Goal: Task Accomplishment & Management: Complete application form

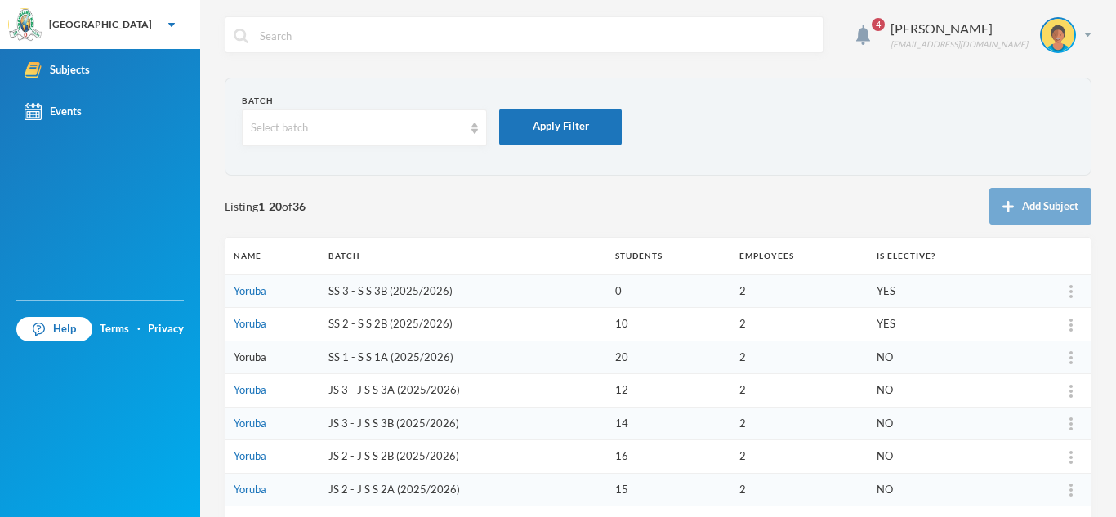
click at [252, 355] on link "Yoruba" at bounding box center [250, 356] width 33 height 13
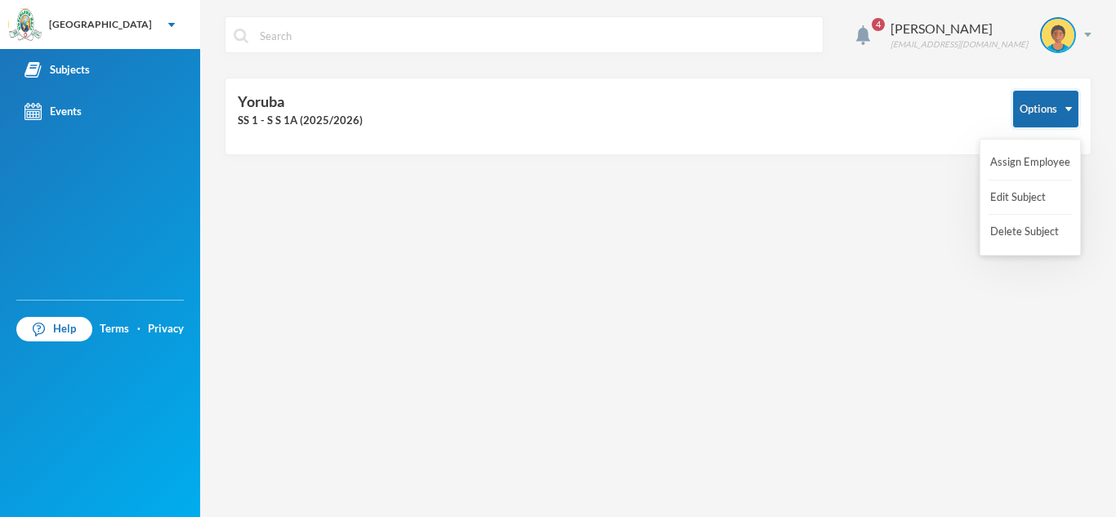
click at [1064, 105] on button "Options" at bounding box center [1045, 109] width 65 height 37
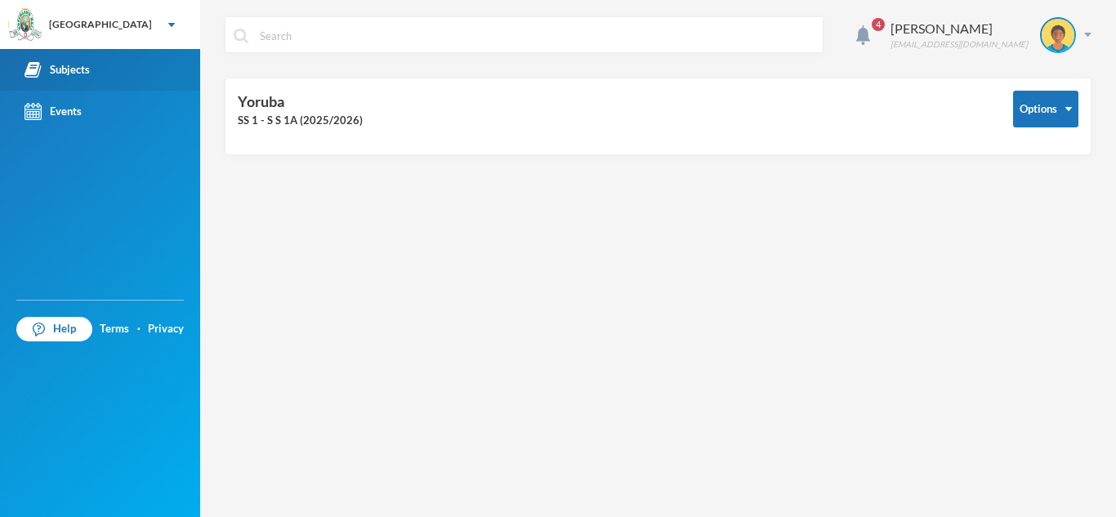
click at [91, 81] on link "Subjects" at bounding box center [100, 70] width 200 height 42
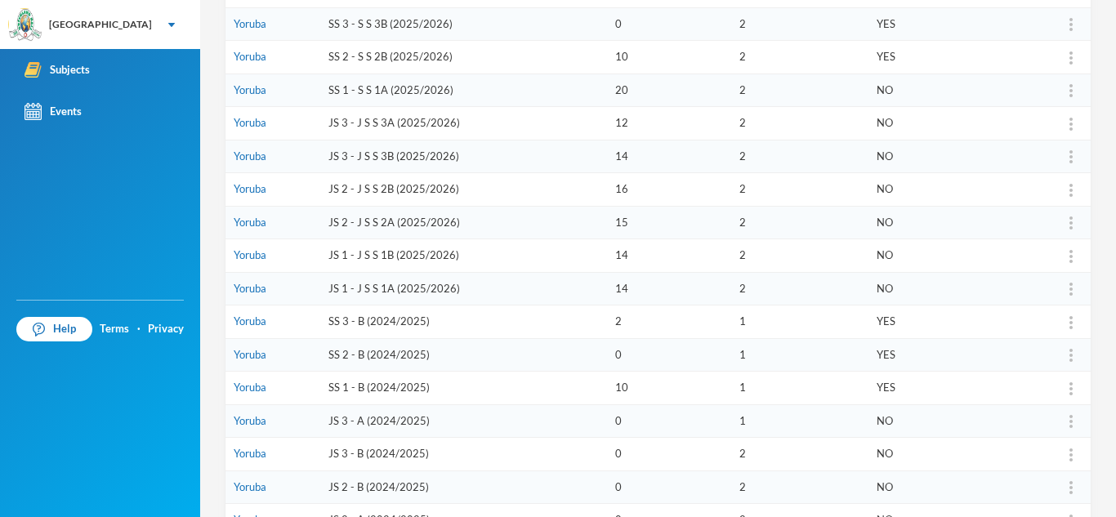
scroll to position [266, 0]
click at [404, 86] on td "SS 1 - S S 1A (2025/2026)" at bounding box center [463, 90] width 287 height 33
click at [261, 91] on link "Yoruba" at bounding box center [250, 90] width 33 height 13
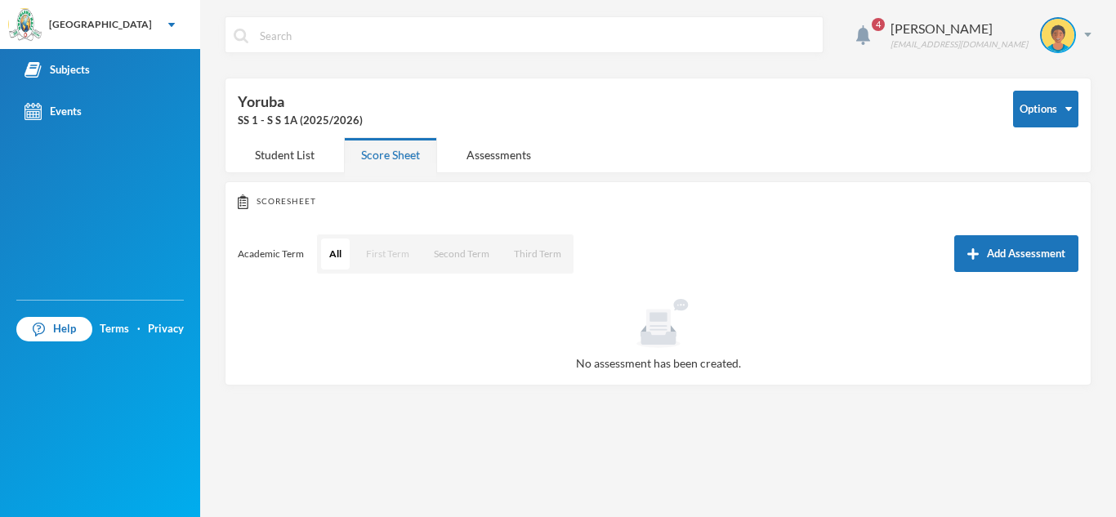
click at [386, 253] on button "First Term" at bounding box center [388, 254] width 60 height 31
click at [325, 261] on button "All" at bounding box center [335, 254] width 28 height 31
click at [1032, 257] on button "Add Assessment" at bounding box center [1016, 253] width 124 height 37
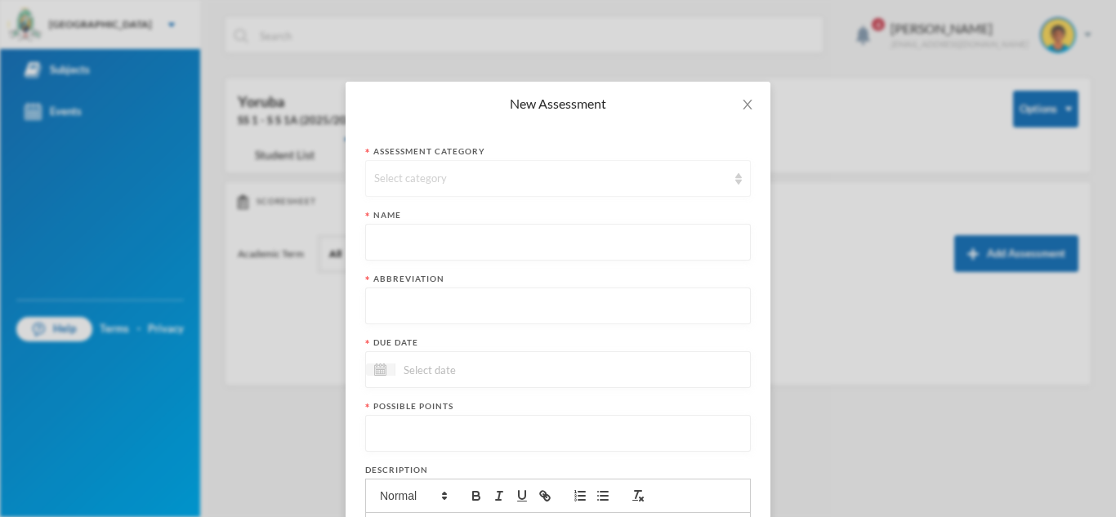
click at [424, 182] on div "Select category" at bounding box center [550, 179] width 353 height 16
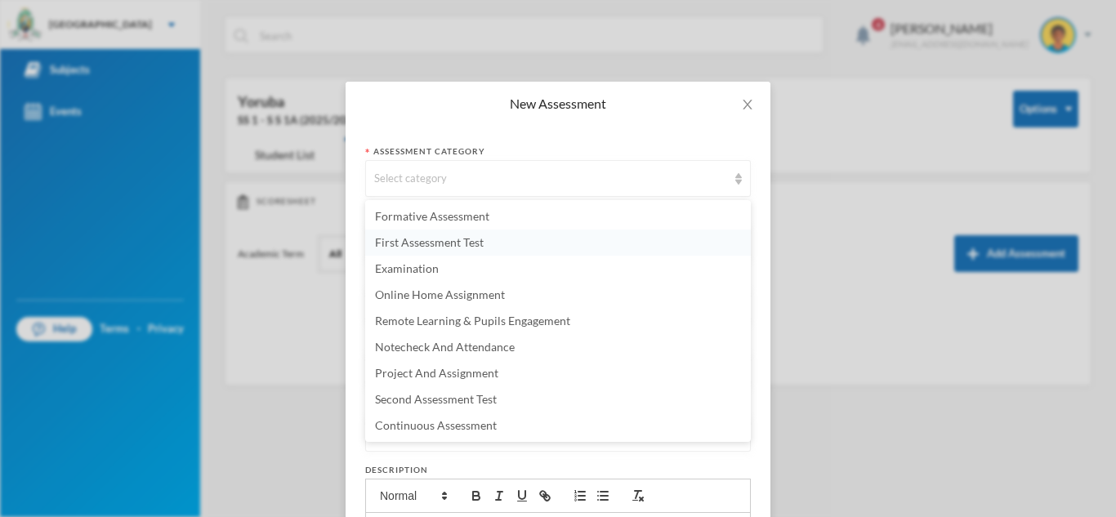
click at [451, 242] on span "First Assessment Test" at bounding box center [429, 242] width 109 height 14
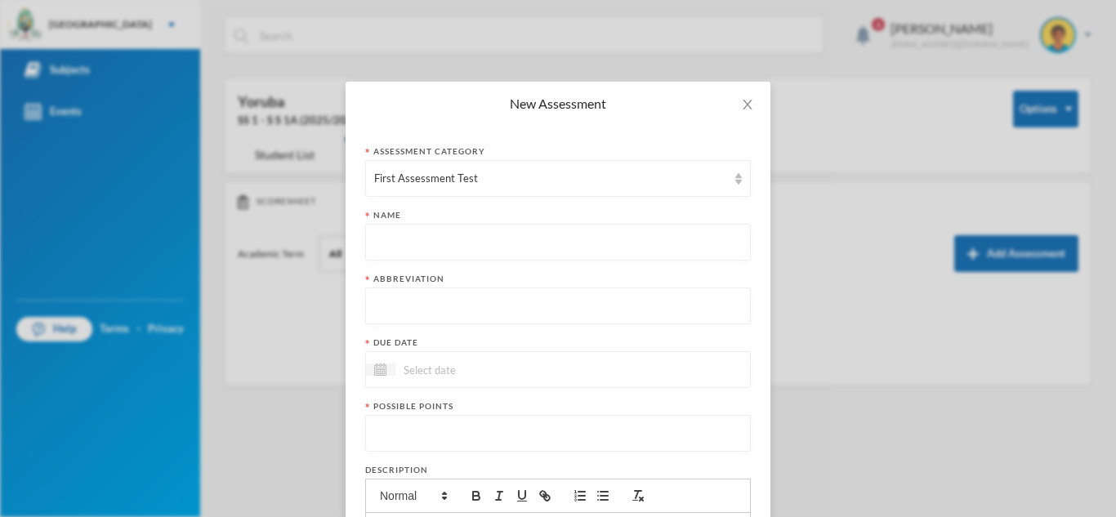
click at [462, 239] on input "text" at bounding box center [558, 243] width 368 height 37
click at [387, 307] on input "text" at bounding box center [558, 306] width 368 height 37
type input "FCAT"
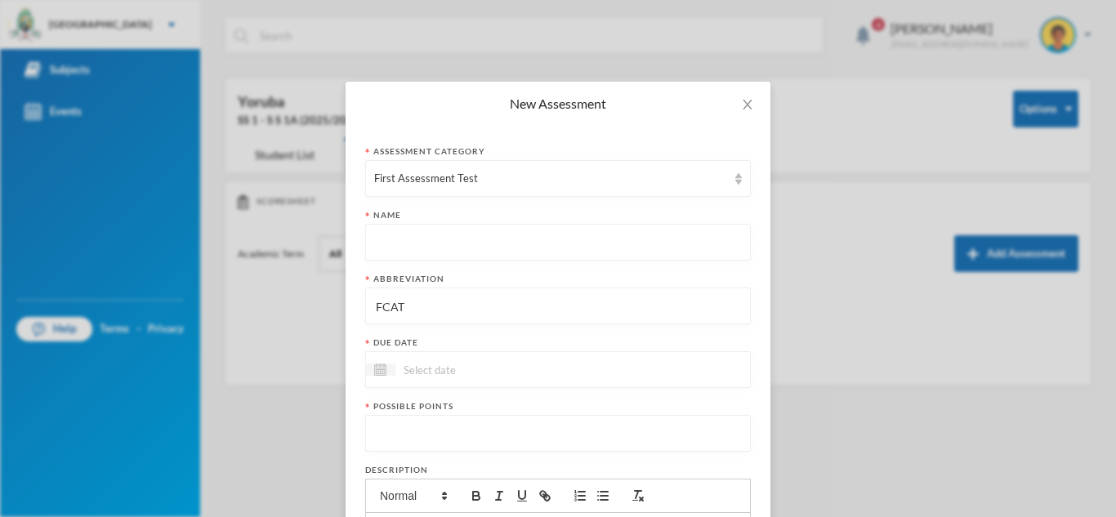
click at [384, 253] on input "text" at bounding box center [558, 243] width 368 height 37
type input "First Contineuos Assessment"
click at [420, 367] on input at bounding box center [463, 369] width 137 height 19
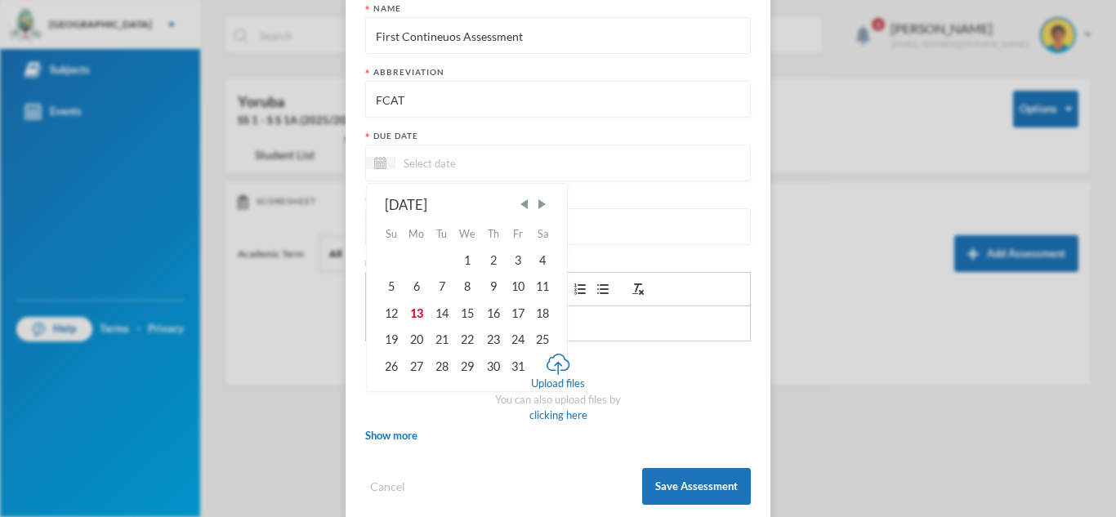
scroll to position [234, 0]
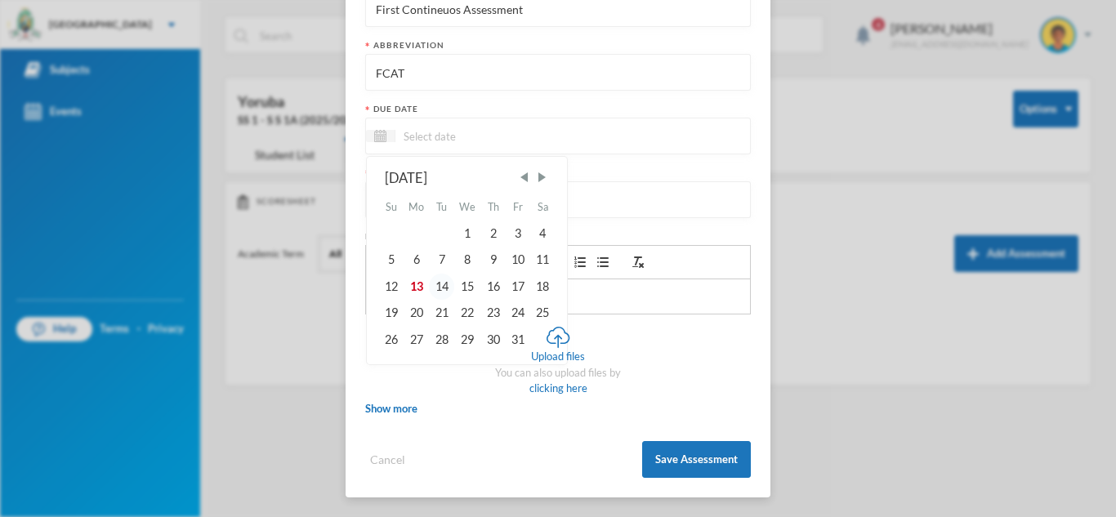
click at [444, 288] on div "14" at bounding box center [441, 287] width 25 height 26
type input "[DATE]"
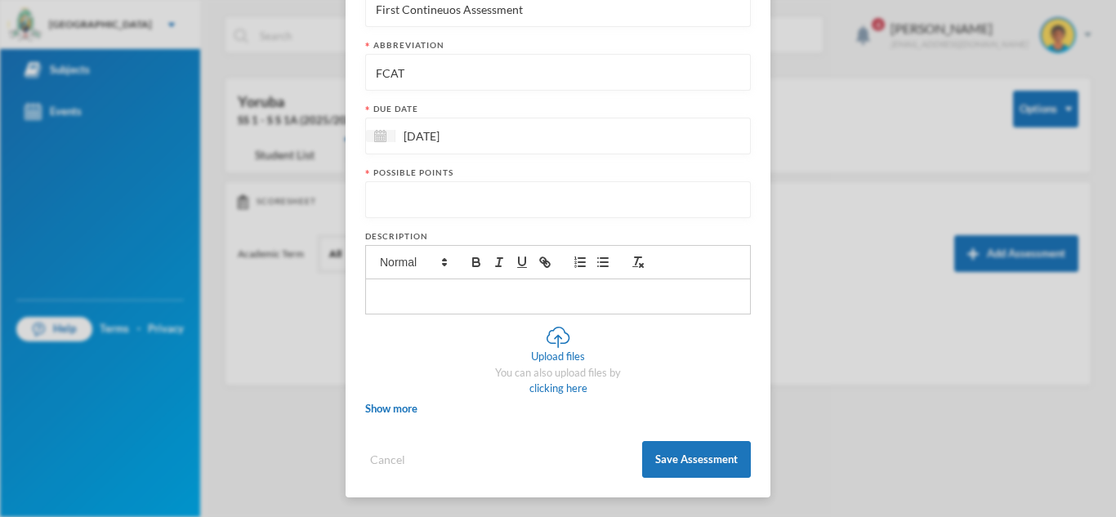
click at [423, 207] on input "number" at bounding box center [558, 200] width 368 height 37
type input "10"
click at [404, 415] on div "Show more" at bounding box center [558, 408] width 386 height 18
click at [399, 406] on span "Show more" at bounding box center [391, 408] width 52 height 13
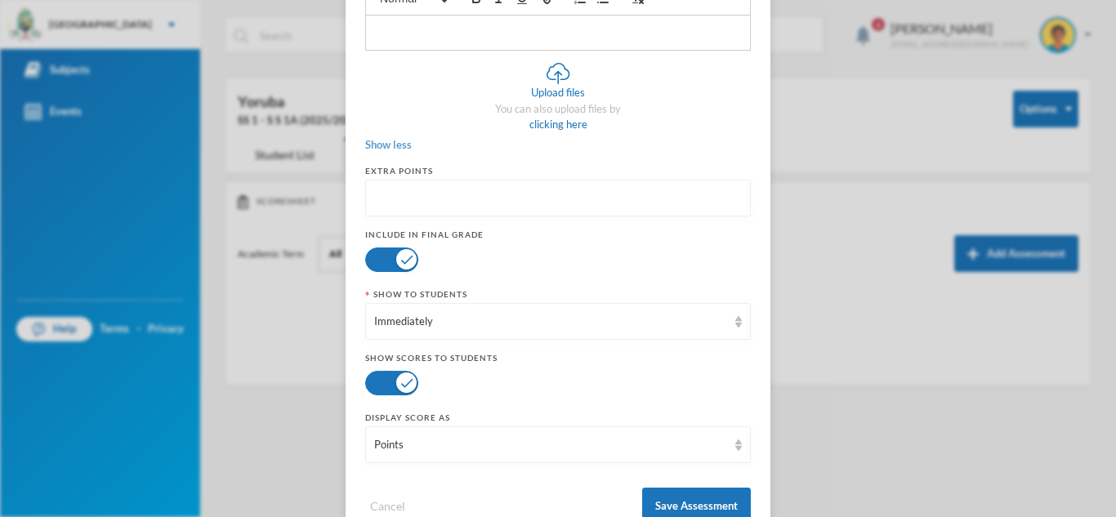
scroll to position [544, 0]
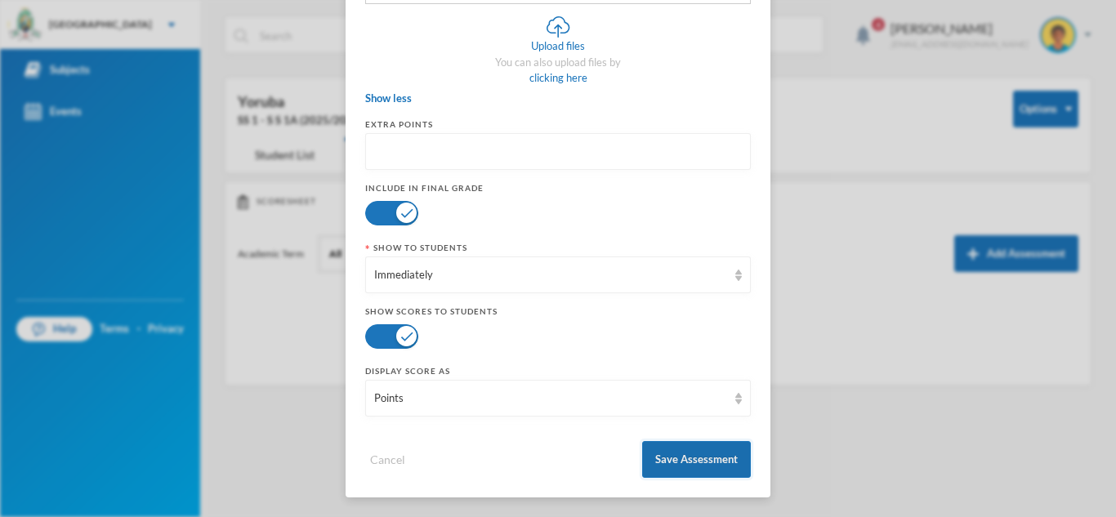
click at [667, 456] on button "Save Assessment" at bounding box center [696, 459] width 109 height 37
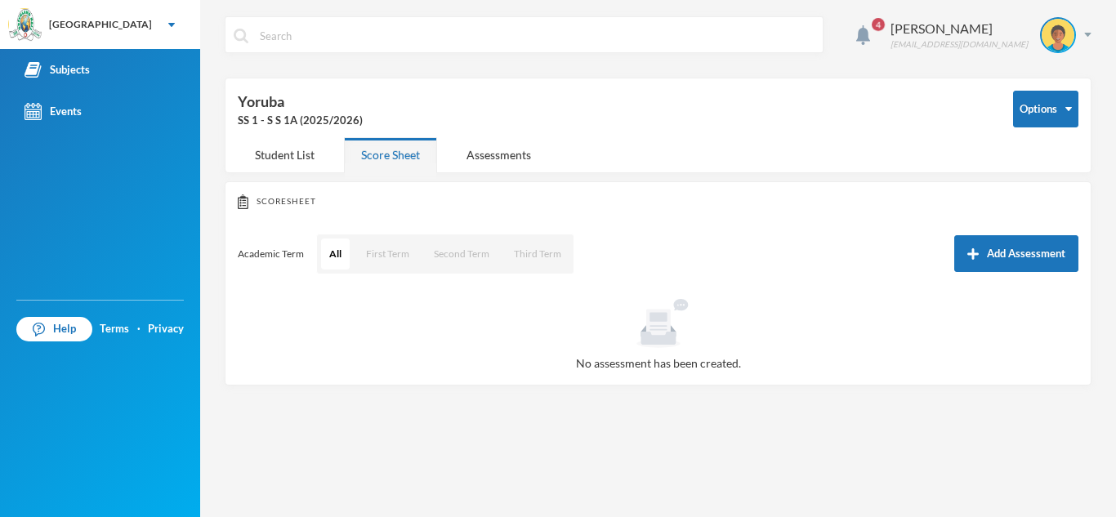
scroll to position [462, 0]
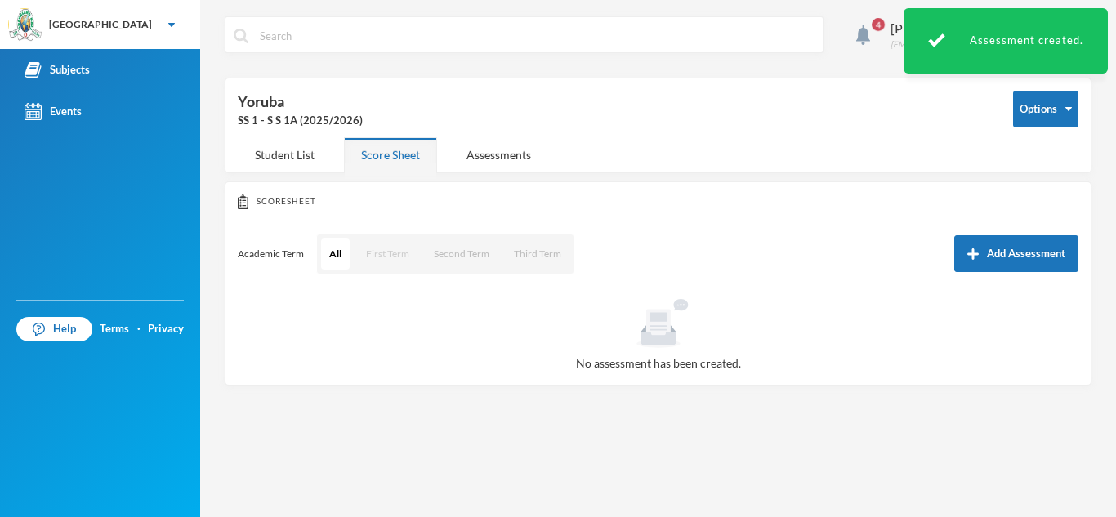
click at [373, 253] on button "First Term" at bounding box center [388, 254] width 60 height 31
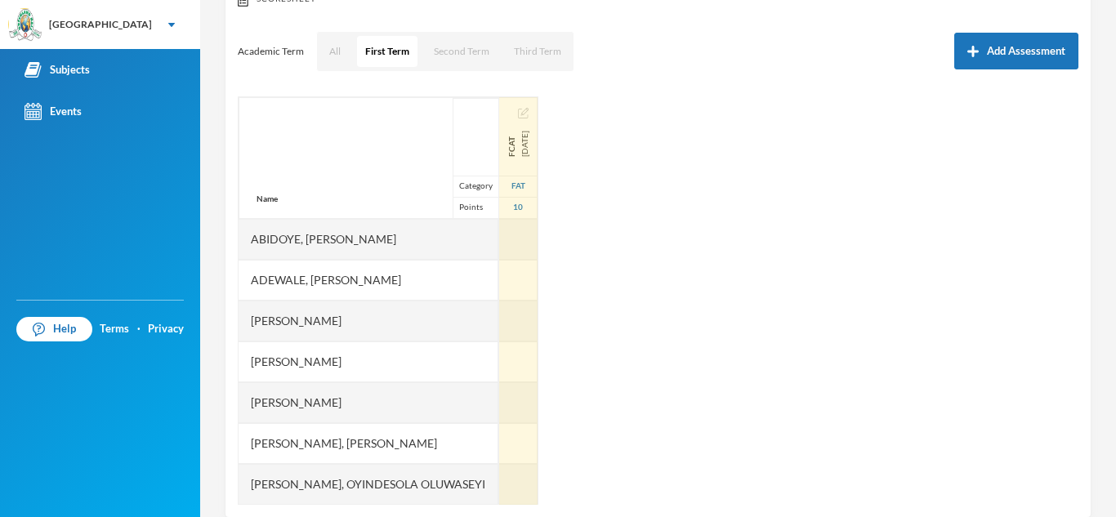
scroll to position [228, 0]
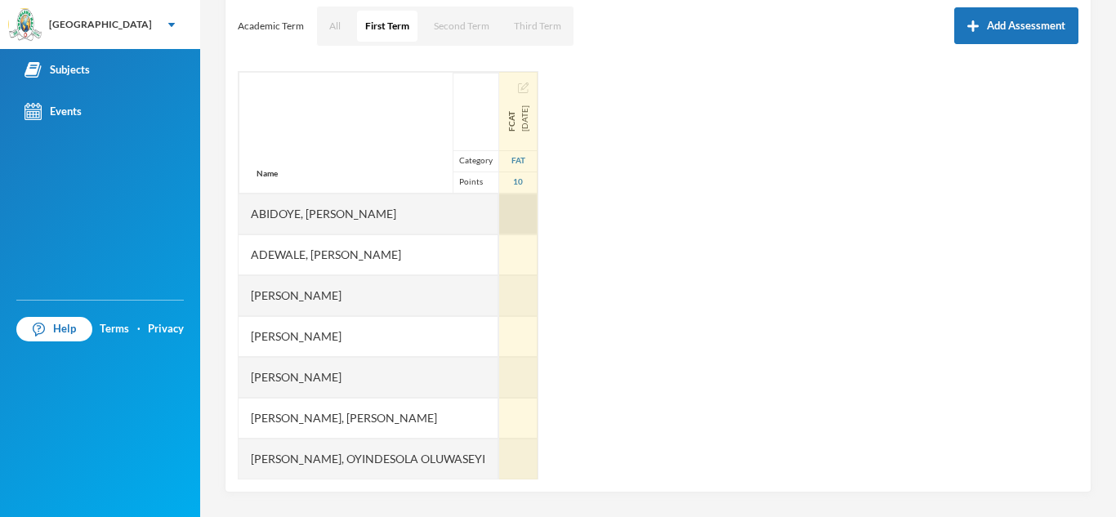
click at [538, 210] on div at bounding box center [518, 214] width 38 height 41
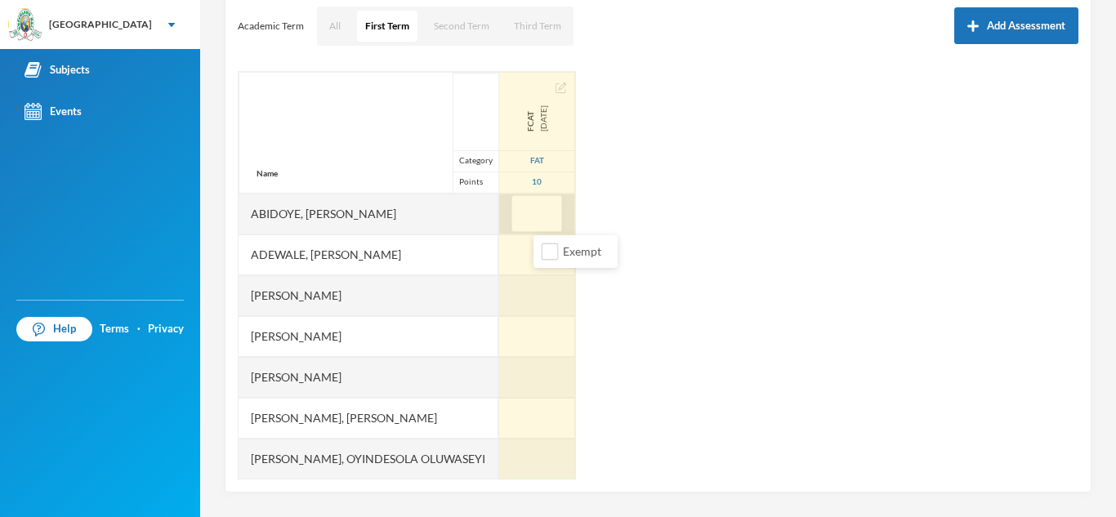
type input "7"
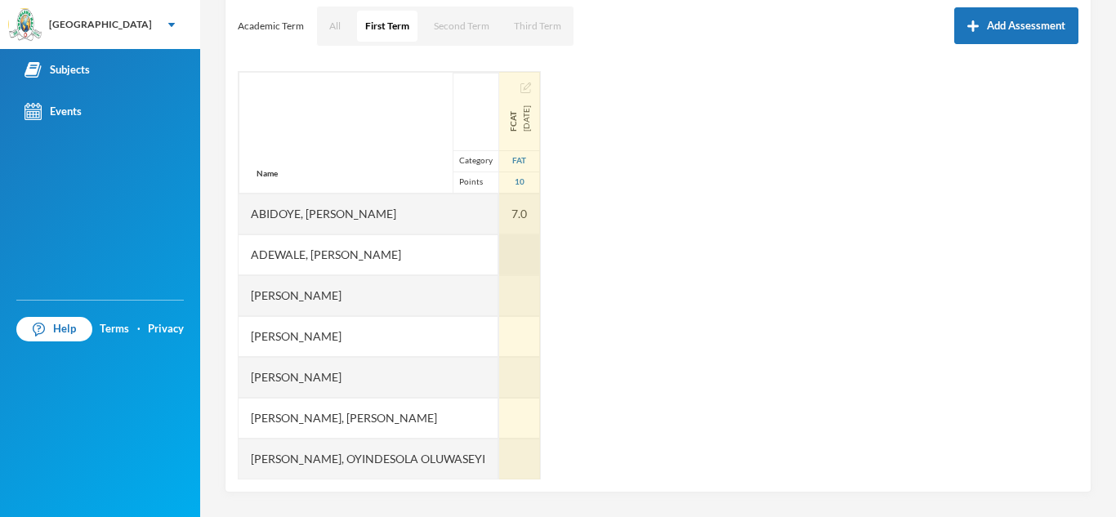
click at [540, 243] on div at bounding box center [519, 254] width 41 height 41
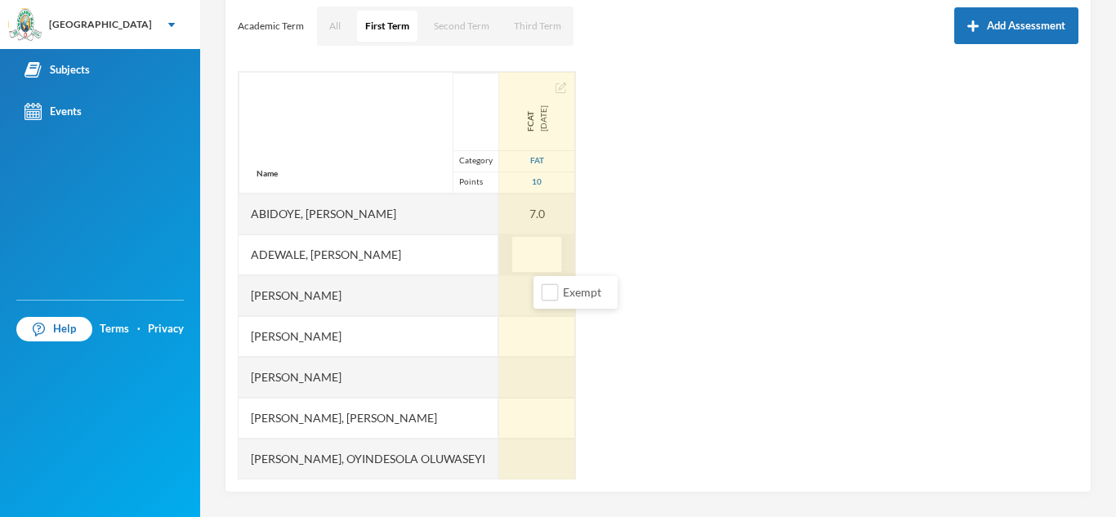
type input "7"
click at [534, 328] on div at bounding box center [537, 336] width 76 height 41
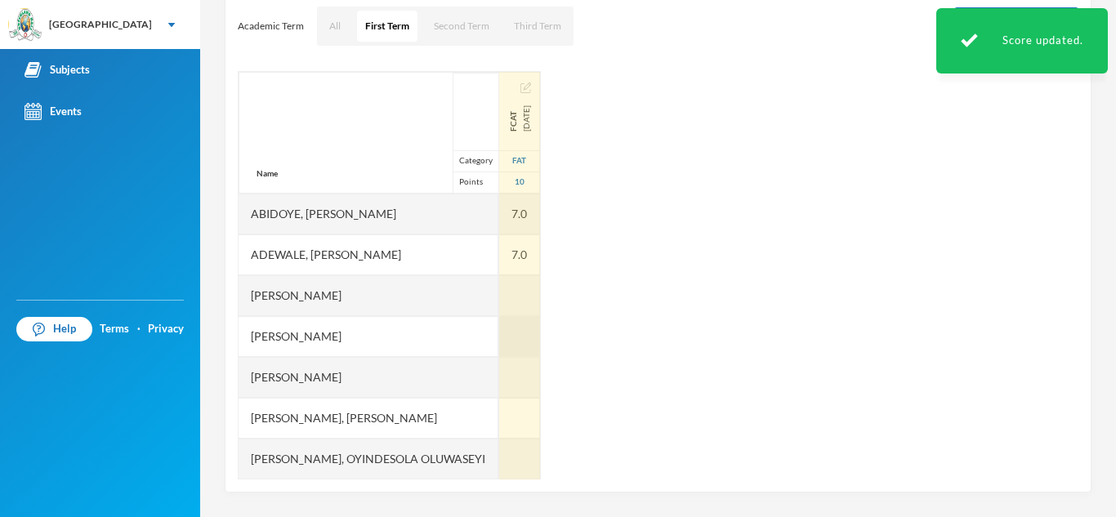
click at [540, 341] on div at bounding box center [519, 336] width 41 height 41
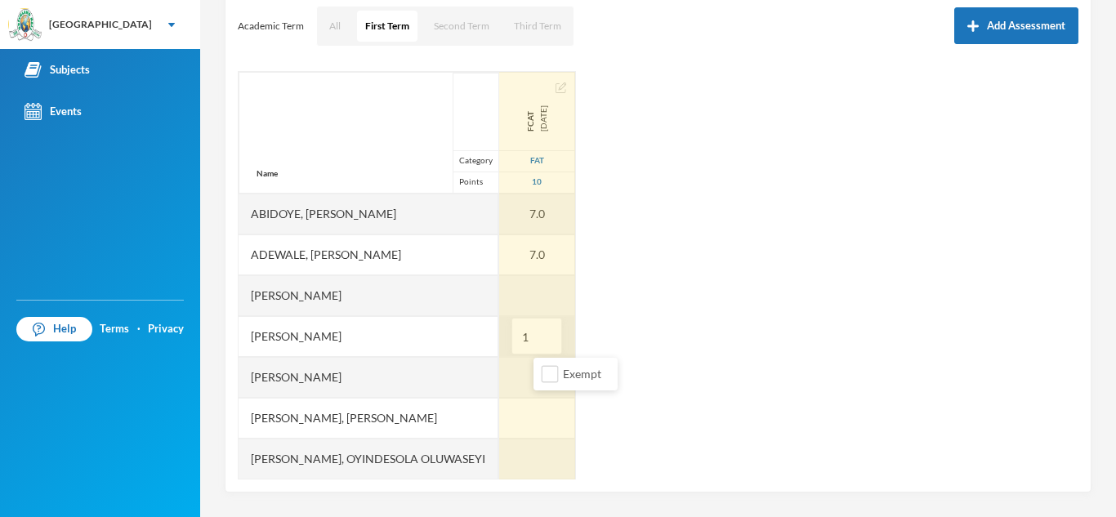
type input "10"
click at [549, 301] on div at bounding box center [537, 295] width 76 height 41
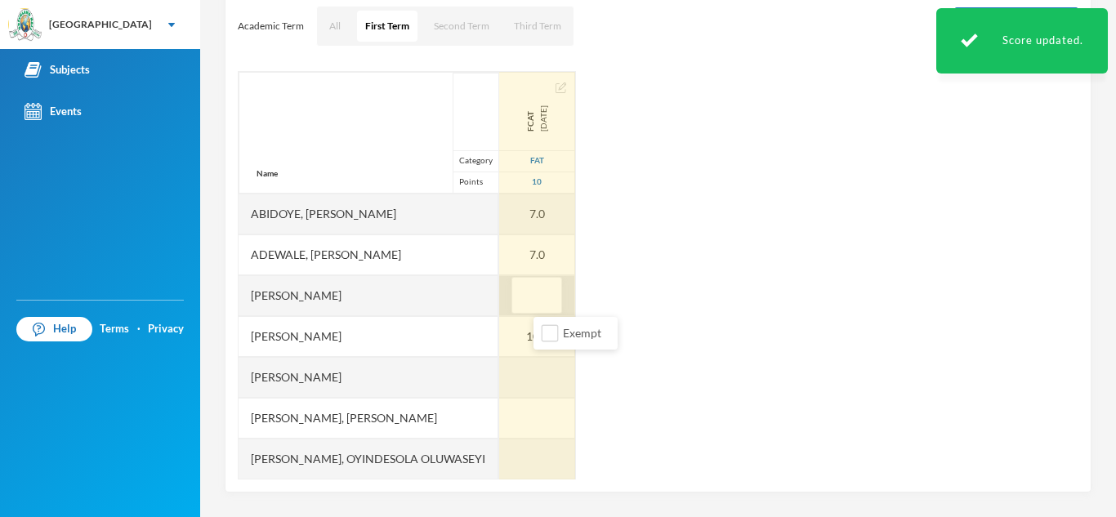
type input "6"
click at [542, 377] on div at bounding box center [537, 377] width 76 height 41
click at [542, 377] on input "text" at bounding box center [536, 377] width 33 height 37
type input "4"
click at [546, 454] on div at bounding box center [537, 459] width 76 height 41
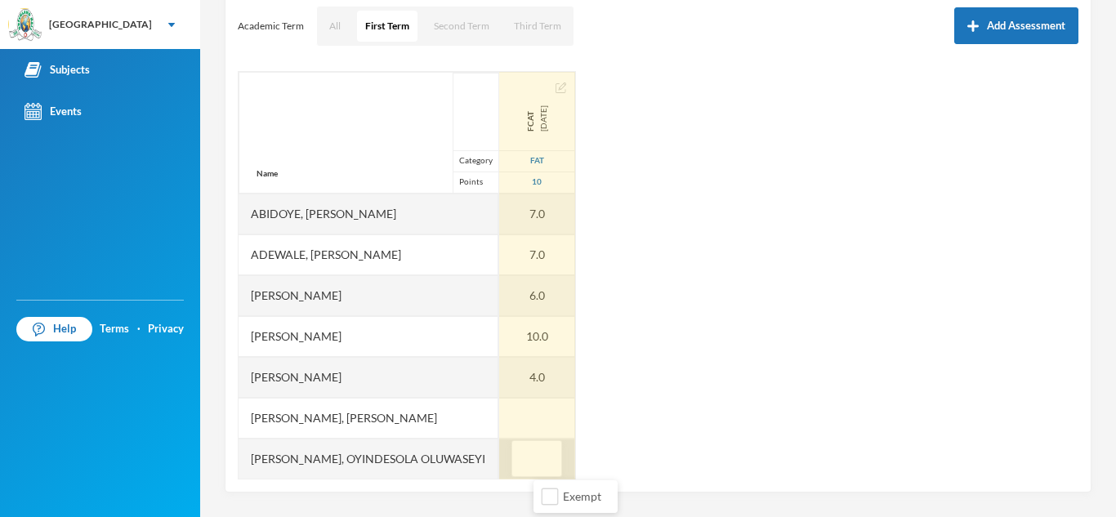
click at [546, 454] on input "text" at bounding box center [536, 459] width 33 height 37
type input "10"
click at [551, 422] on div at bounding box center [537, 418] width 76 height 41
click at [551, 422] on input "text" at bounding box center [536, 418] width 33 height 37
type input "10"
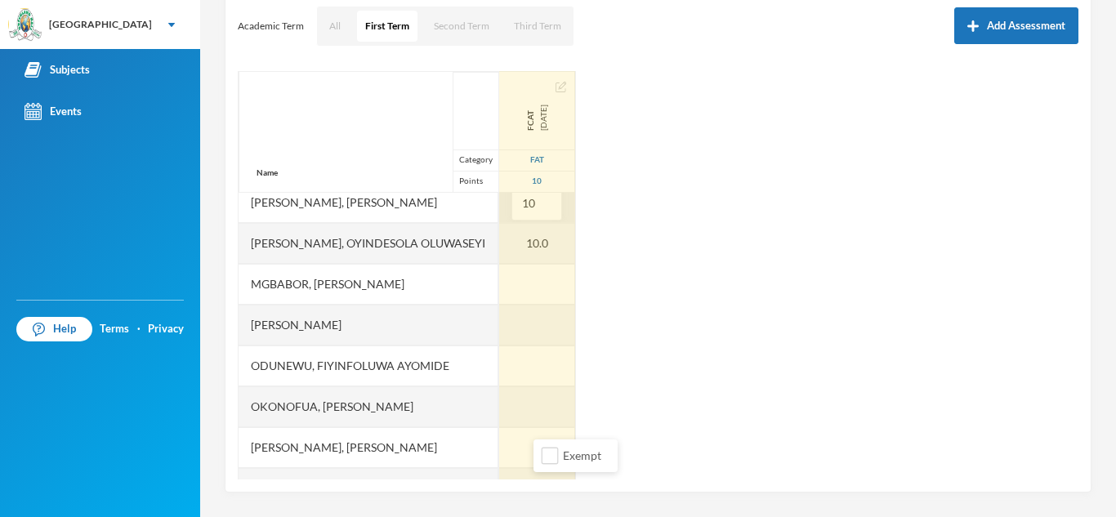
scroll to position [216, 0]
click at [564, 295] on div at bounding box center [537, 283] width 76 height 41
type input "3"
click at [574, 356] on div at bounding box center [537, 365] width 76 height 41
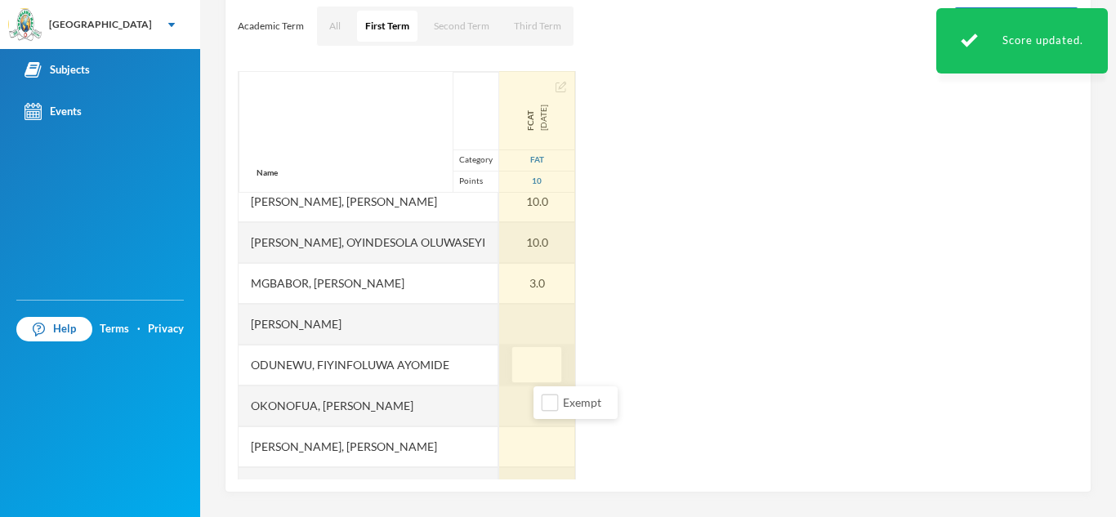
type input "8"
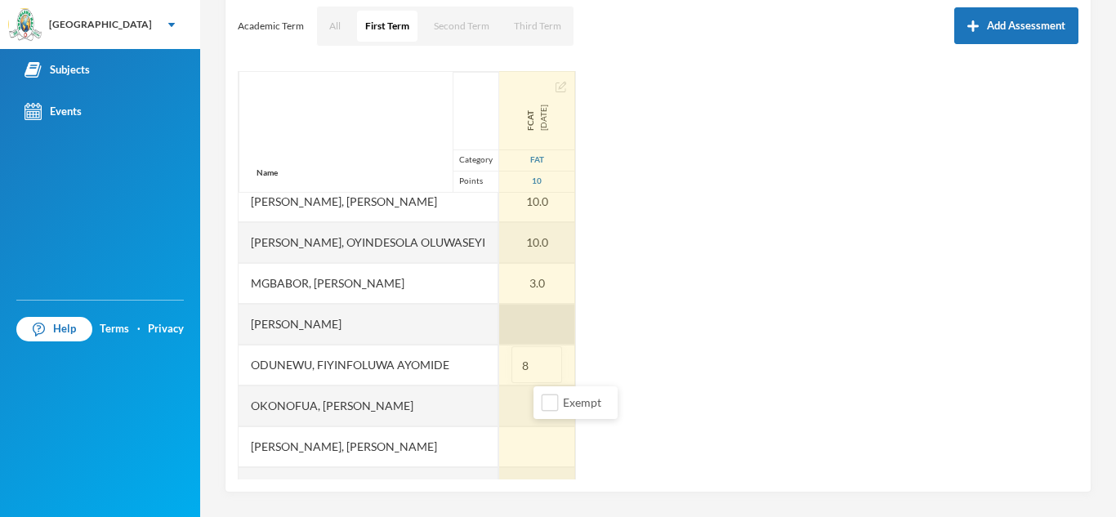
click at [571, 319] on div at bounding box center [537, 324] width 76 height 41
type input "10"
click at [554, 398] on div at bounding box center [537, 406] width 76 height 41
click at [553, 398] on input "text" at bounding box center [536, 406] width 33 height 37
type input "8"
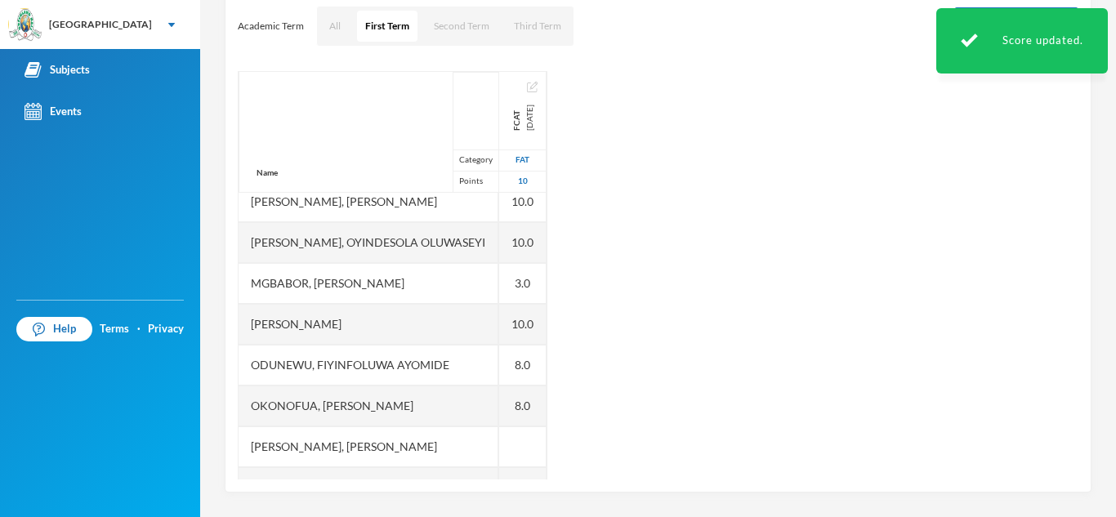
click at [528, 442] on div at bounding box center [522, 446] width 47 height 41
type input "9"
click at [635, 441] on div "Name Category Points [PERSON_NAME], [PERSON_NAME], [PERSON_NAME] [PERSON_NAME] …" at bounding box center [658, 275] width 841 height 408
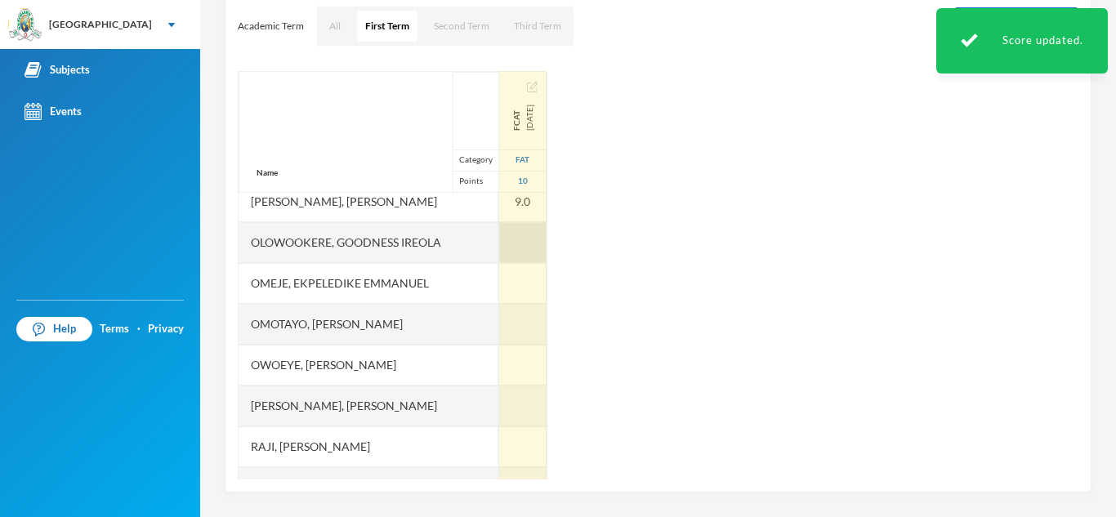
click at [547, 243] on div at bounding box center [522, 242] width 47 height 41
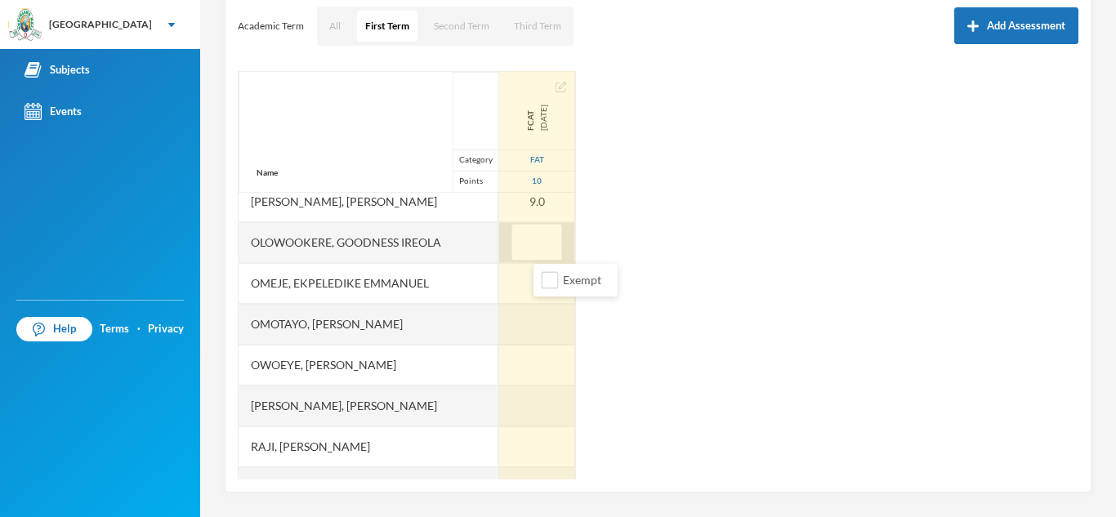
type input "8"
click at [548, 329] on div at bounding box center [537, 324] width 76 height 41
type input "8"
click at [542, 291] on div at bounding box center [537, 283] width 76 height 41
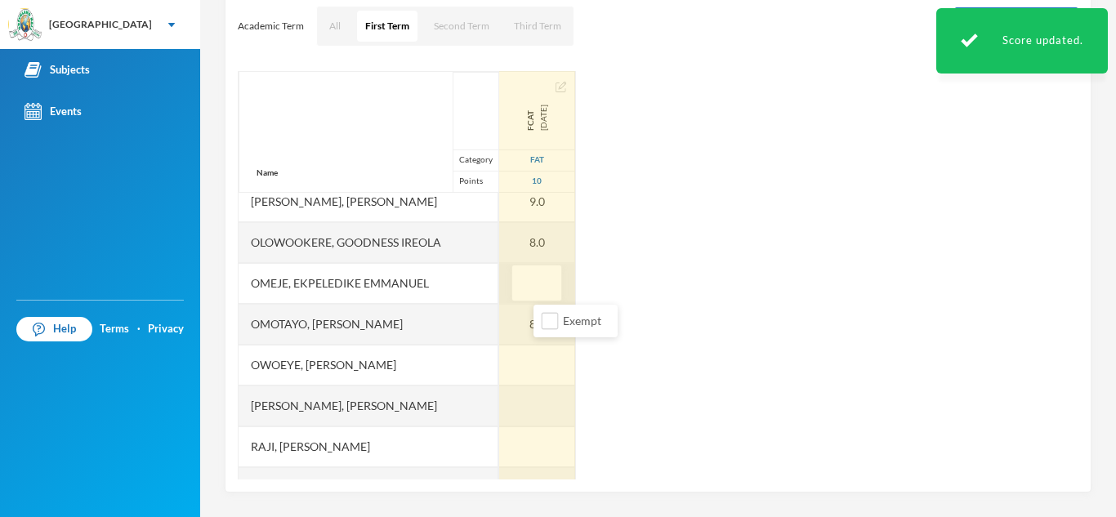
click at [542, 291] on input "text" at bounding box center [536, 283] width 33 height 37
type input "6"
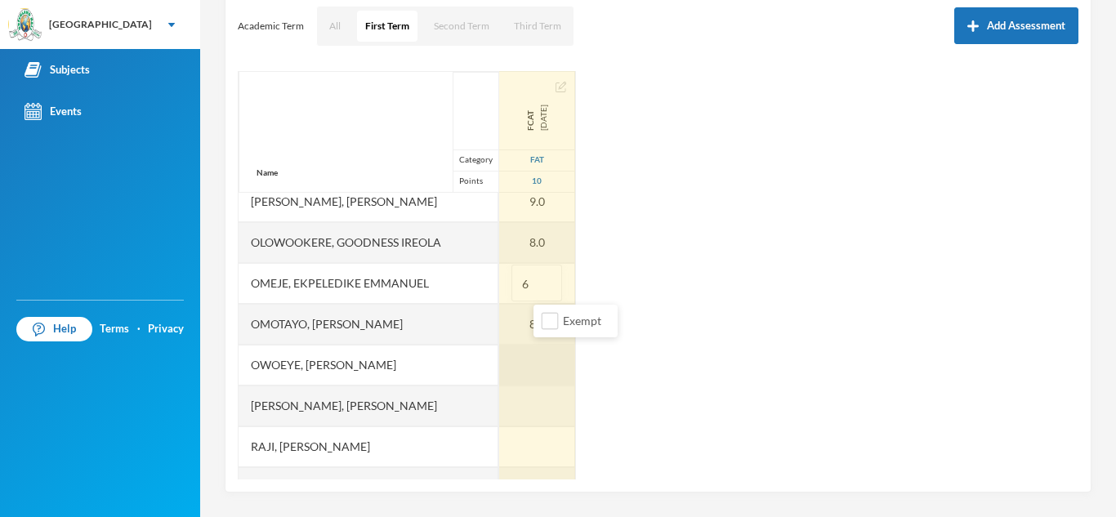
click at [544, 365] on div at bounding box center [537, 365] width 76 height 41
click at [544, 365] on input "text" at bounding box center [536, 365] width 33 height 37
type input "3"
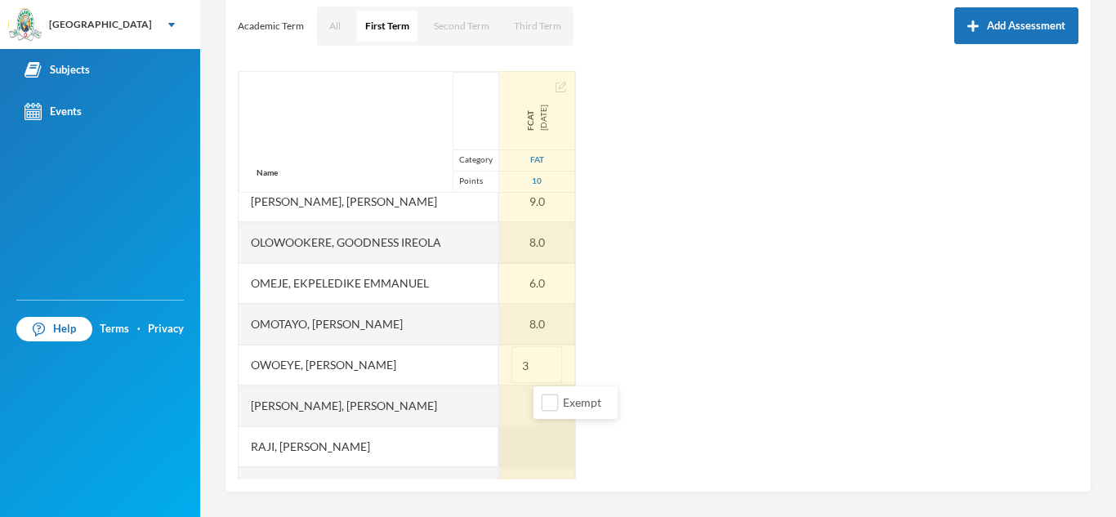
click at [559, 455] on div at bounding box center [537, 446] width 76 height 41
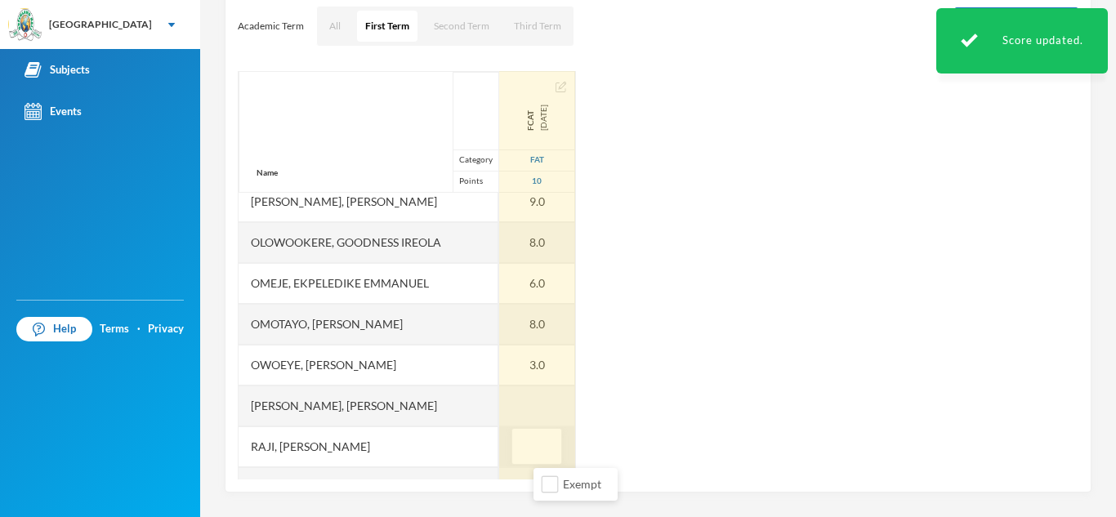
click at [553, 455] on input "text" at bounding box center [536, 447] width 33 height 37
type input "10"
click at [563, 407] on div at bounding box center [537, 406] width 76 height 41
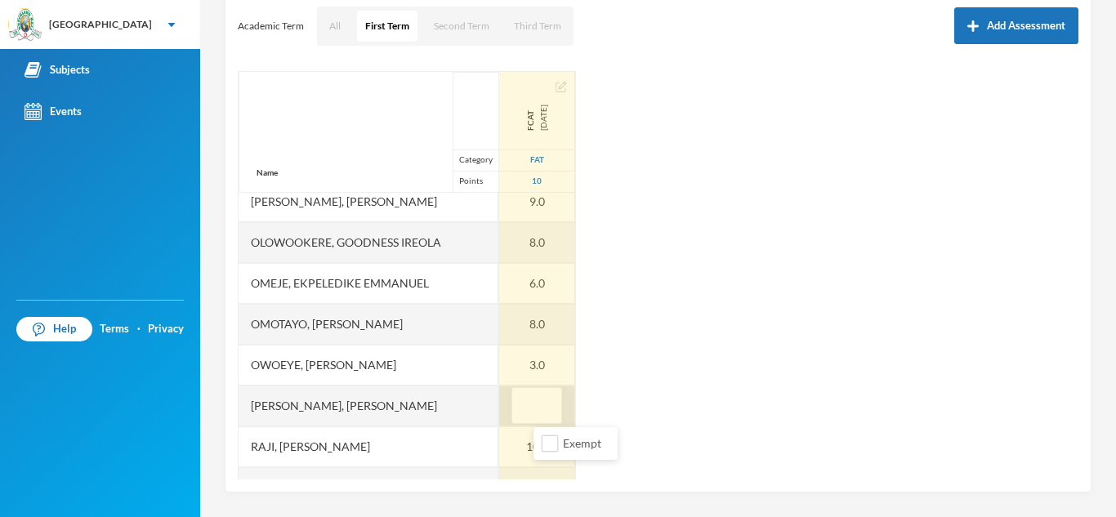
click at [553, 407] on input "text" at bounding box center [536, 406] width 33 height 37
type input "9"
click at [524, 450] on div "10.0" at bounding box center [537, 446] width 76 height 41
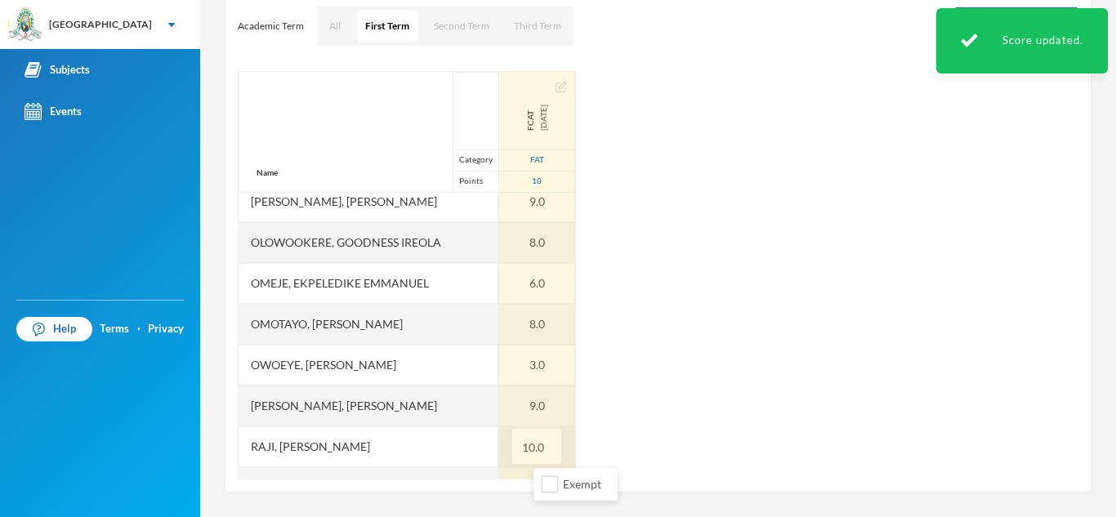
scroll to position [532, 0]
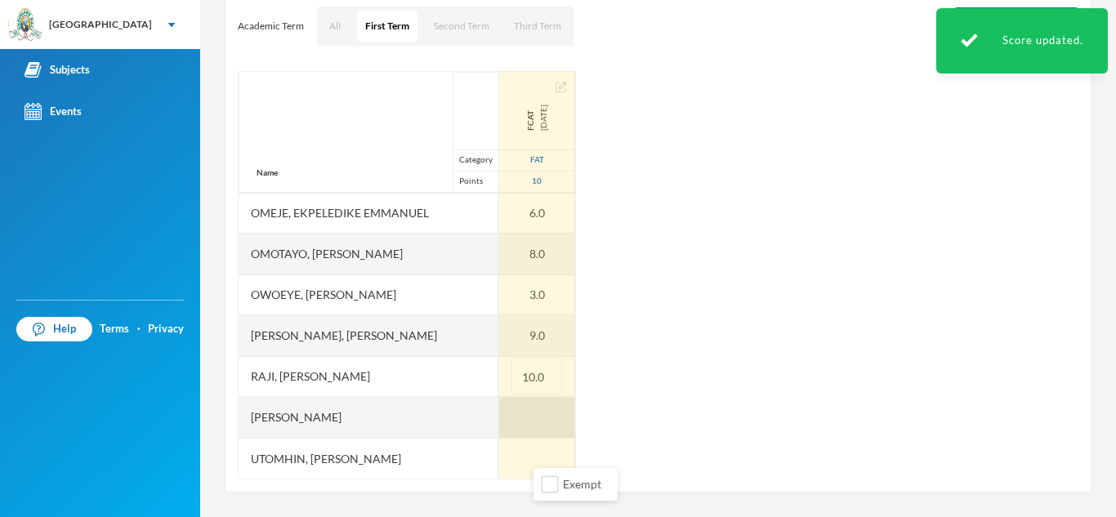
click at [550, 422] on div at bounding box center [537, 417] width 76 height 41
click at [550, 422] on input "text" at bounding box center [536, 417] width 33 height 37
type input "9"
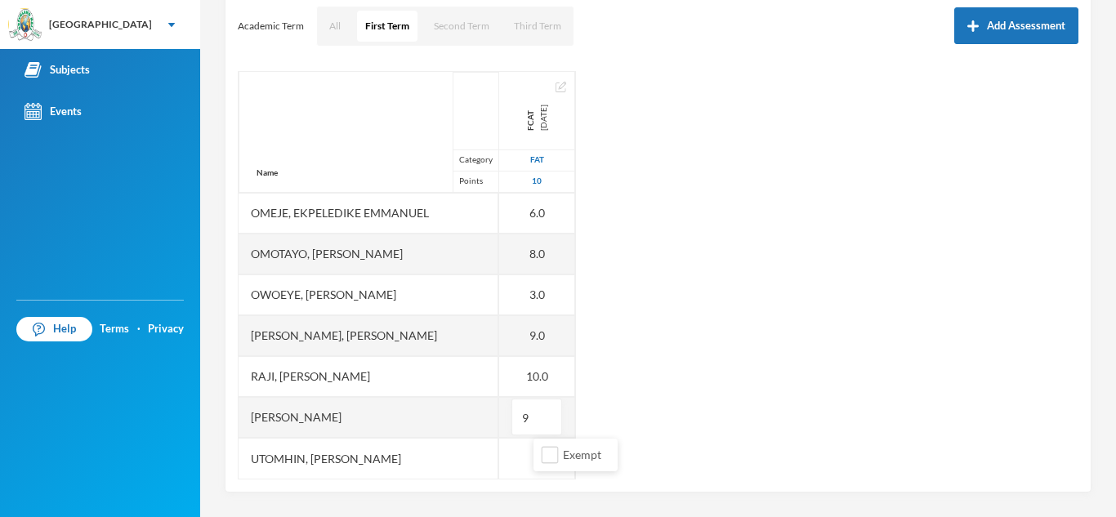
click at [622, 455] on div "Name Category Points [PERSON_NAME], [PERSON_NAME], [PERSON_NAME] [PERSON_NAME] …" at bounding box center [658, 275] width 841 height 408
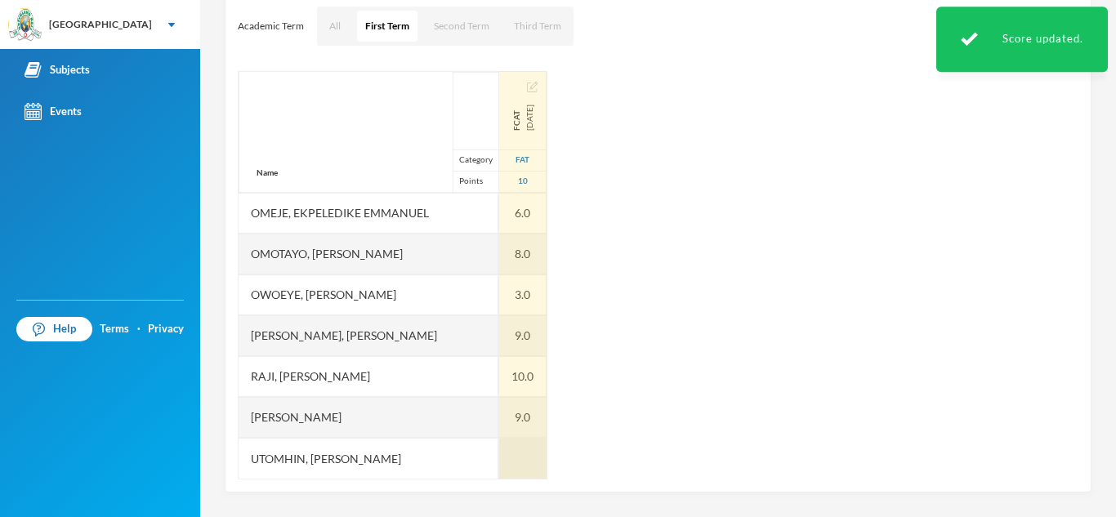
click at [545, 462] on div at bounding box center [522, 458] width 47 height 41
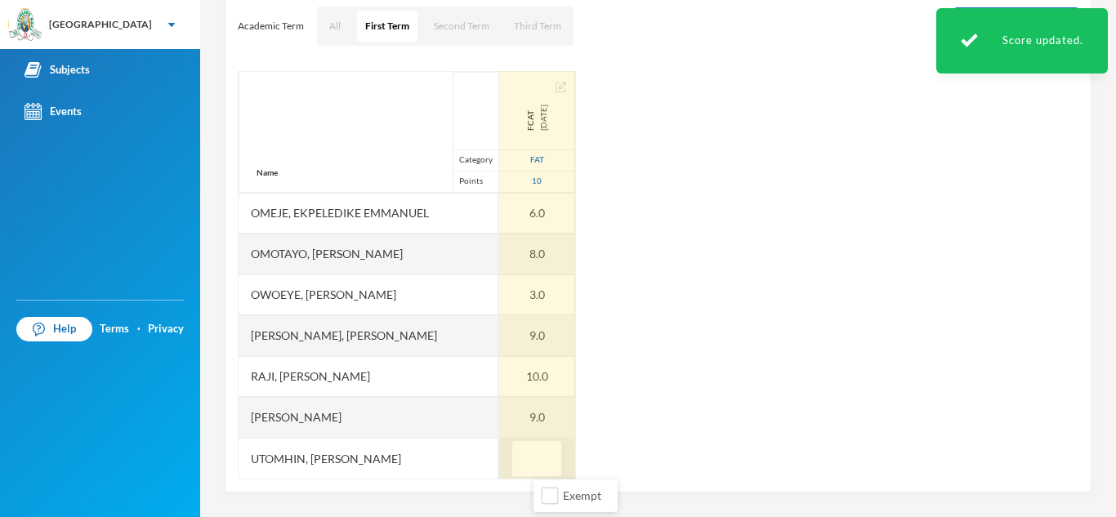
click at [545, 462] on input "text" at bounding box center [536, 459] width 33 height 37
type input "5"
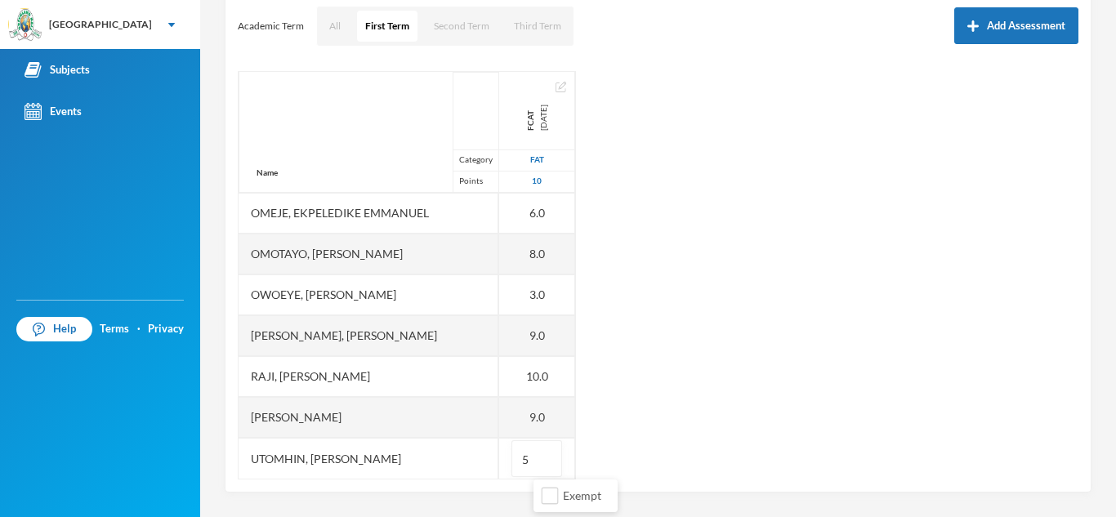
click at [606, 439] on div "Name Category Points [PERSON_NAME], [PERSON_NAME], [PERSON_NAME] [PERSON_NAME] …" at bounding box center [658, 275] width 841 height 408
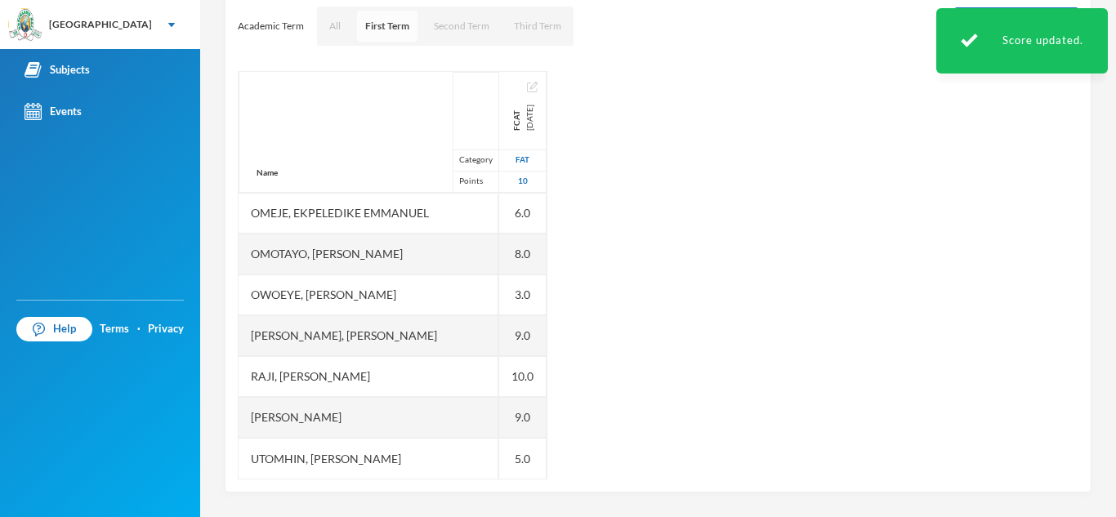
click at [389, 28] on button "First Term" at bounding box center [387, 26] width 60 height 31
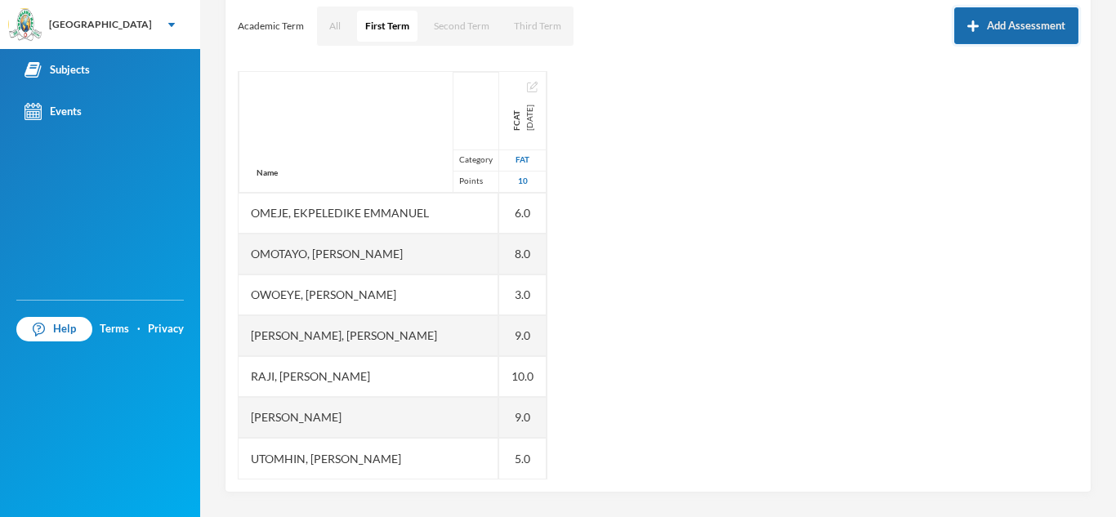
click at [1019, 25] on button "Add Assessment" at bounding box center [1016, 25] width 124 height 37
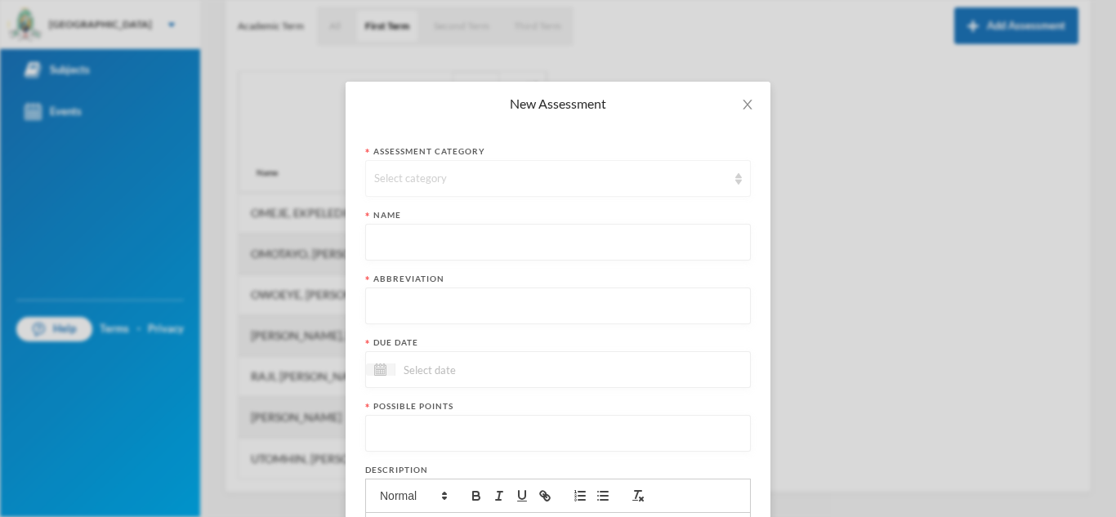
click at [408, 172] on div "Select category" at bounding box center [550, 179] width 353 height 16
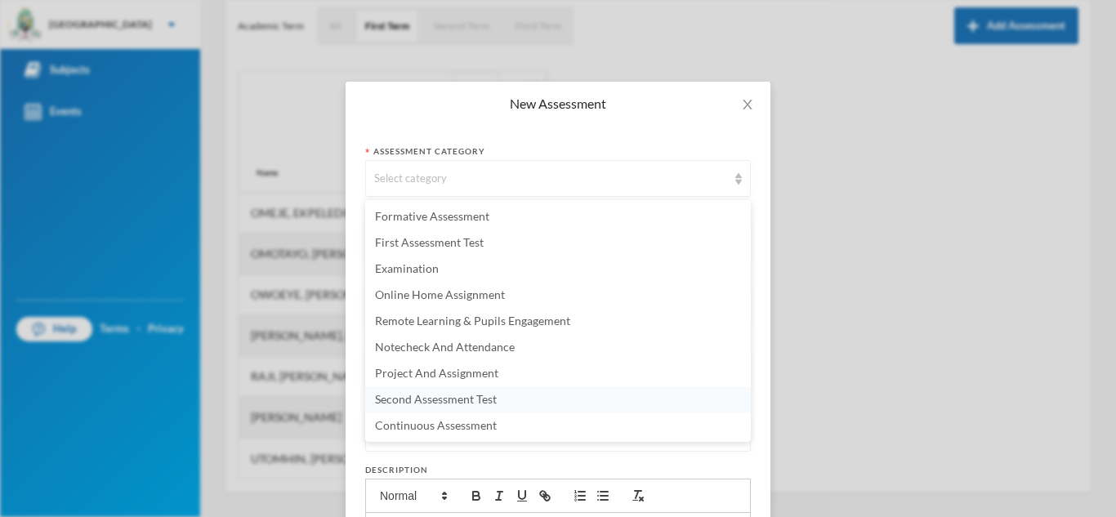
click at [415, 401] on span "Second Assessment Test" at bounding box center [436, 399] width 122 height 14
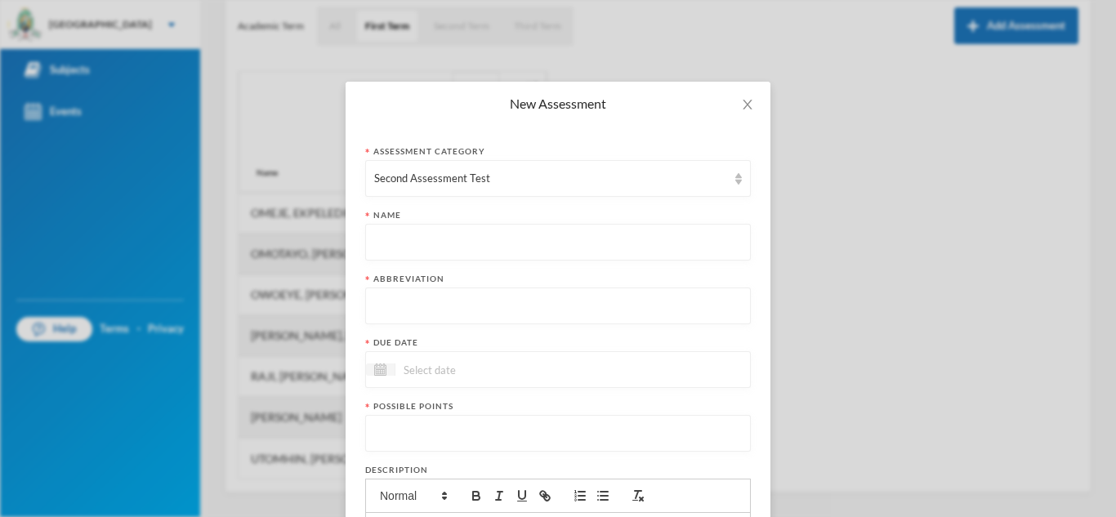
click at [384, 244] on input "text" at bounding box center [558, 243] width 368 height 37
click at [415, 242] on input "Second Assessment" at bounding box center [558, 243] width 368 height 37
click at [542, 245] on input "Second Contineous Assessment" at bounding box center [558, 243] width 368 height 37
type input "Second Contineous Assessment Test"
click at [442, 298] on input "text" at bounding box center [558, 306] width 368 height 37
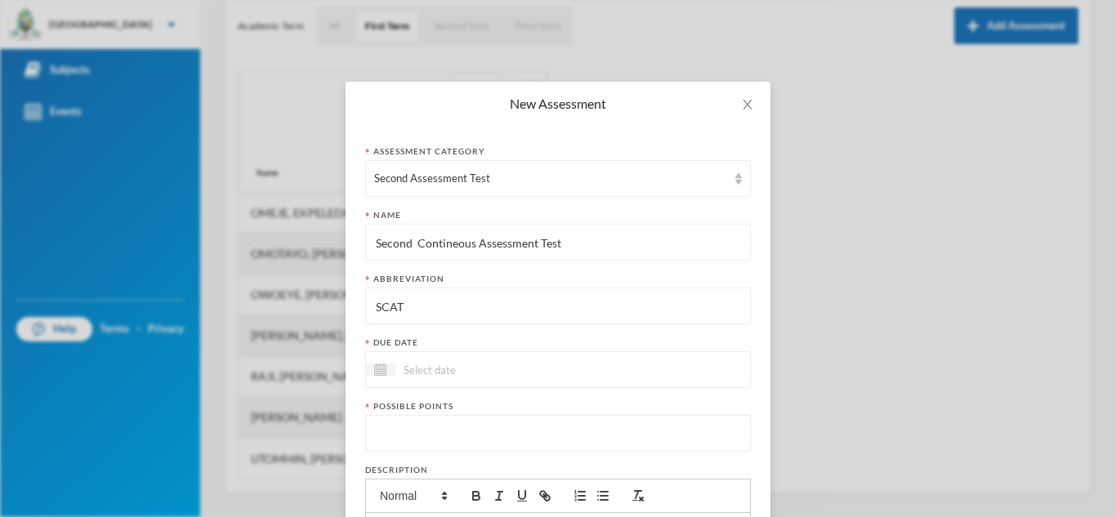
type input "SCAT"
click at [433, 366] on input at bounding box center [463, 369] width 137 height 19
click at [440, 515] on div "14" at bounding box center [441, 520] width 25 height 26
type input "[DATE]"
click at [437, 433] on input "number" at bounding box center [558, 434] width 368 height 37
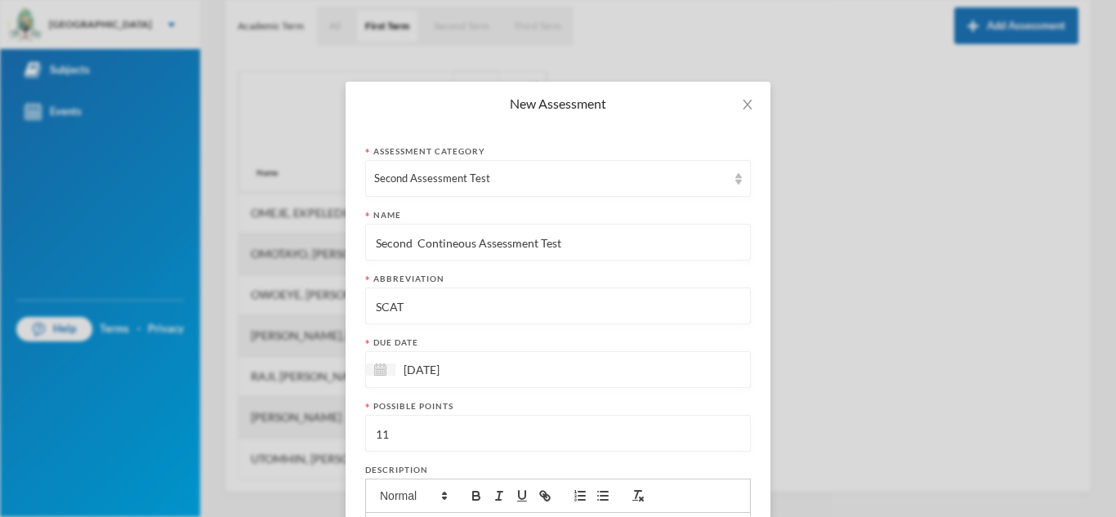
type input "10"
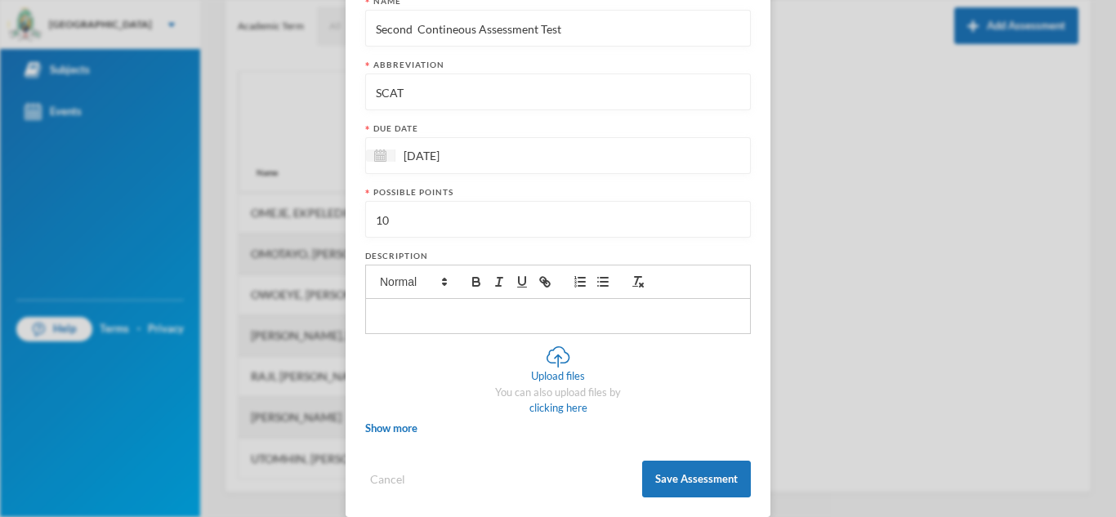
scroll to position [225, 0]
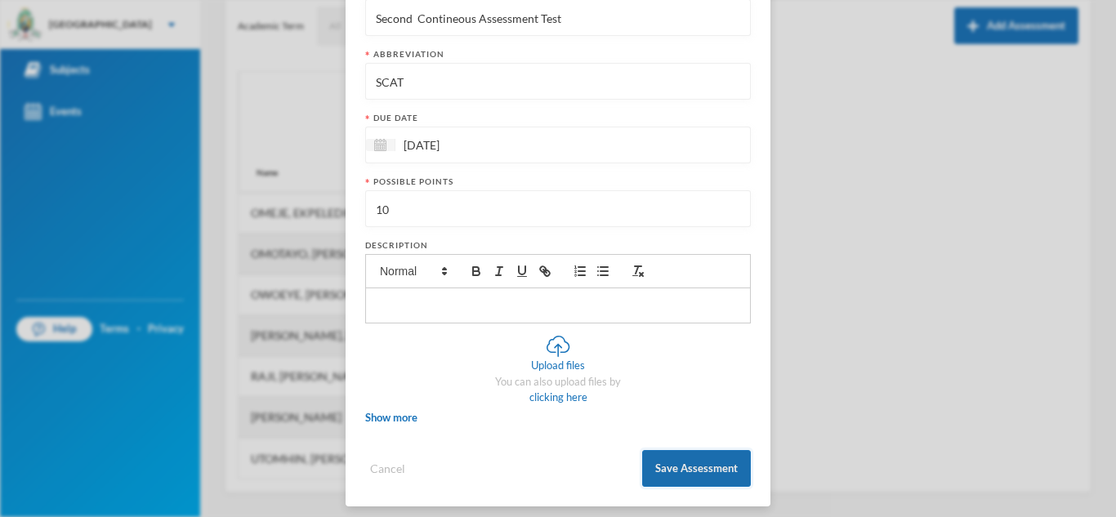
click at [687, 476] on button "Save Assessment" at bounding box center [696, 468] width 109 height 37
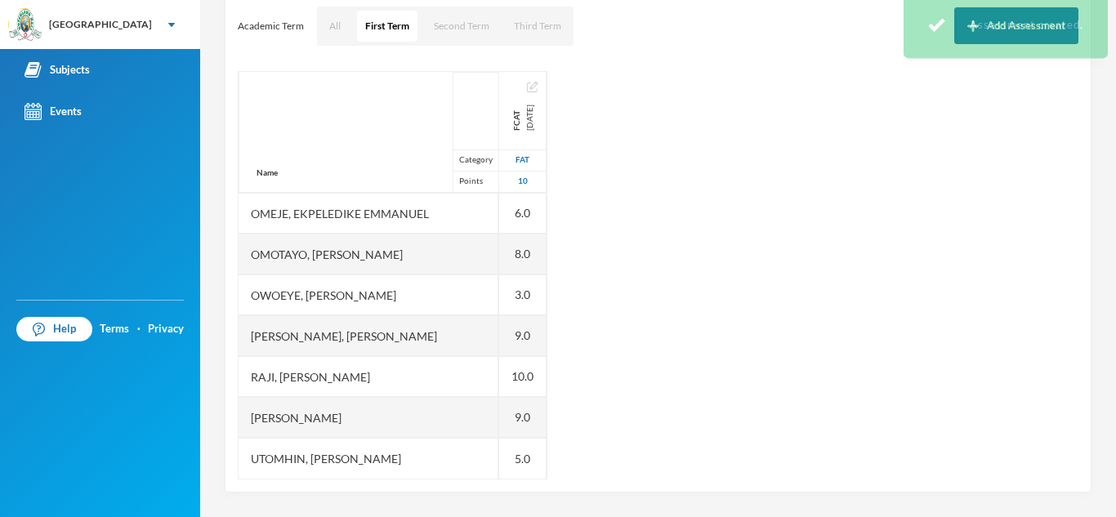
scroll to position [152, 0]
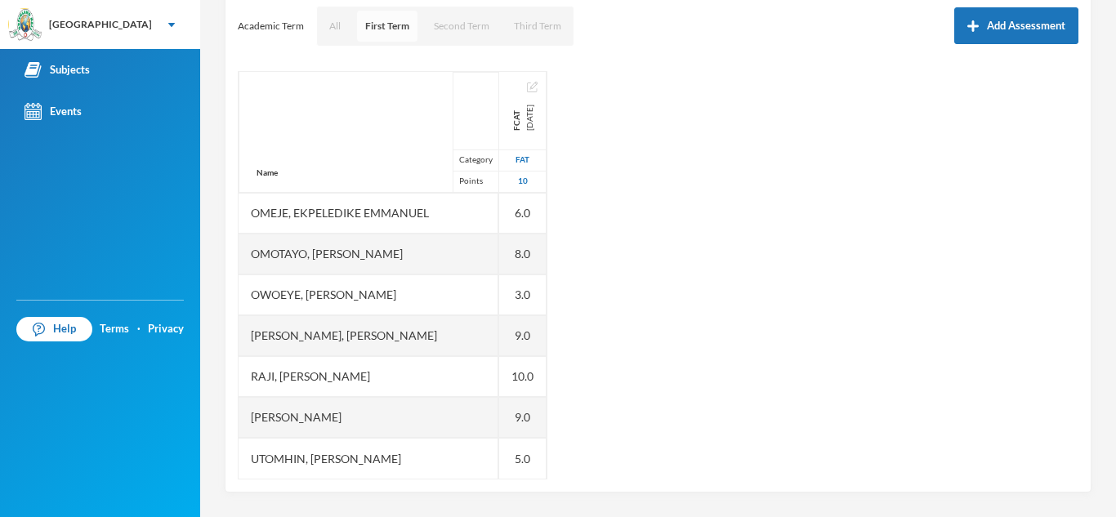
click at [403, 26] on button "First Term" at bounding box center [387, 26] width 60 height 31
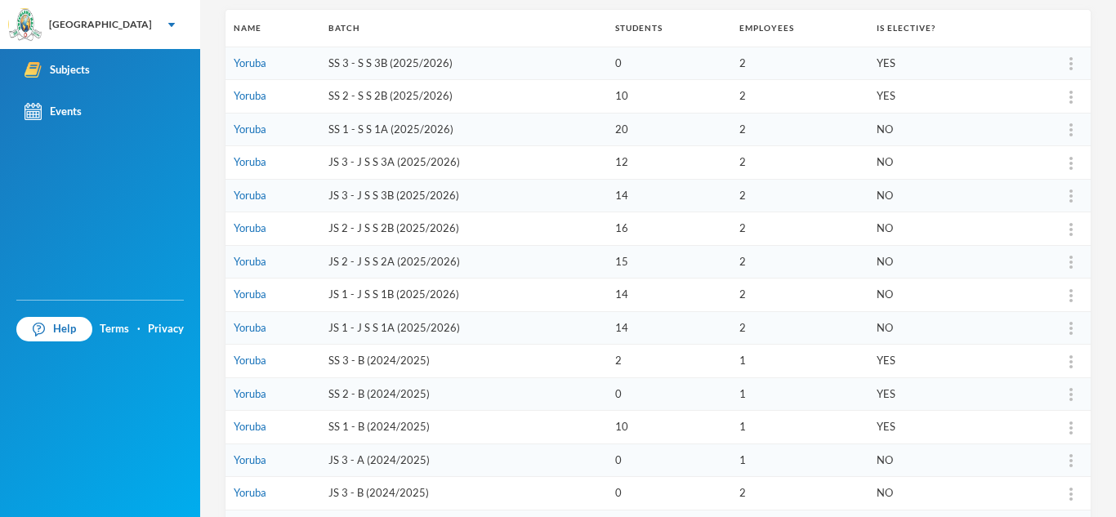
click at [277, 286] on td "Yoruba" at bounding box center [272, 295] width 95 height 33
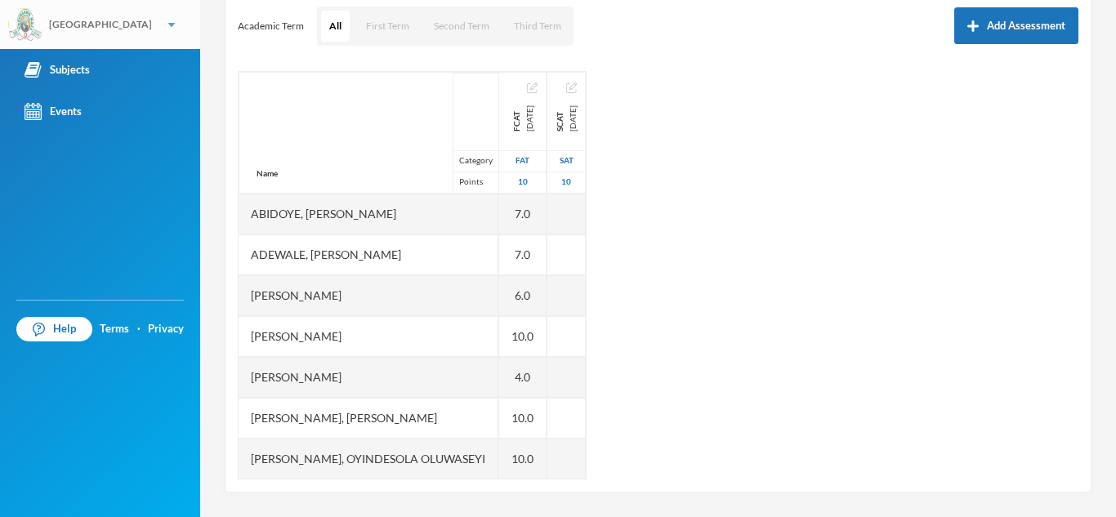
scroll to position [228, 0]
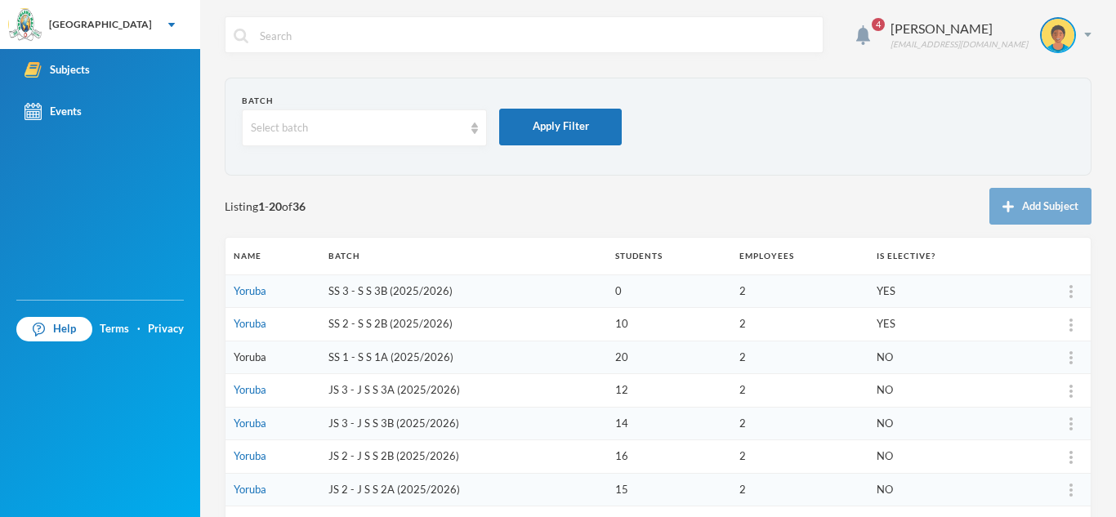
click at [248, 363] on link "Yoruba" at bounding box center [250, 356] width 33 height 13
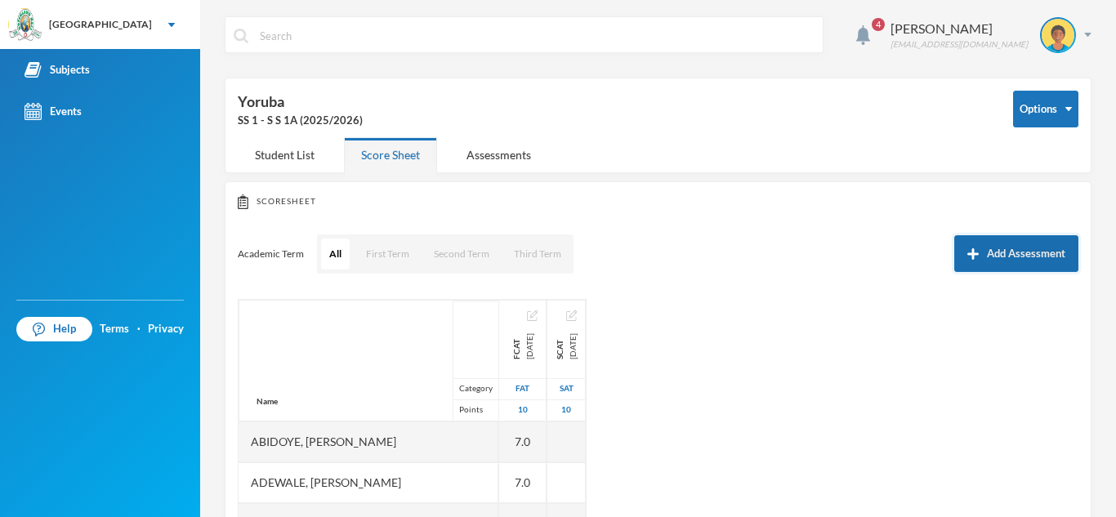
click at [1009, 250] on button "Add Assessment" at bounding box center [1016, 253] width 124 height 37
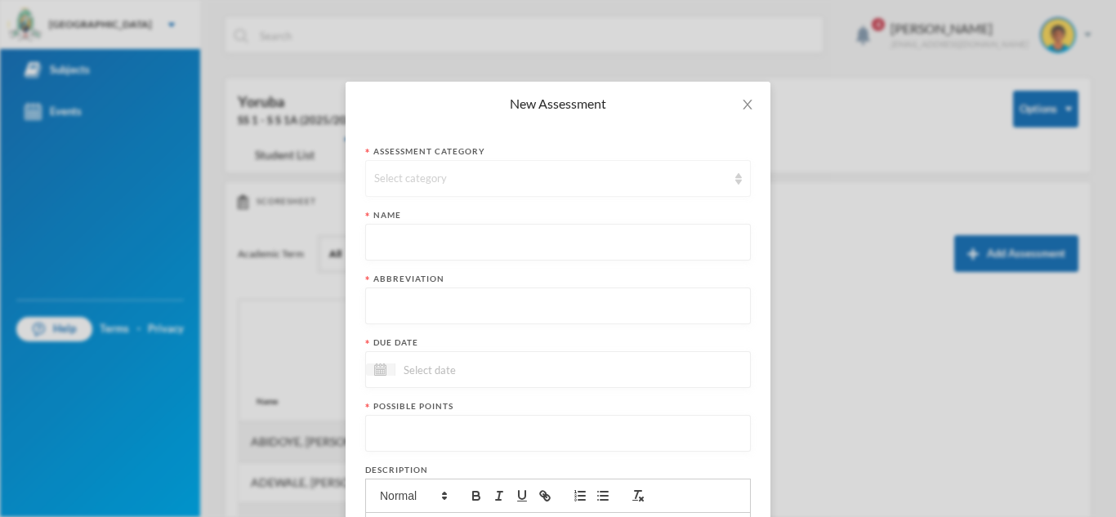
click at [510, 178] on div "Select category" at bounding box center [550, 179] width 353 height 16
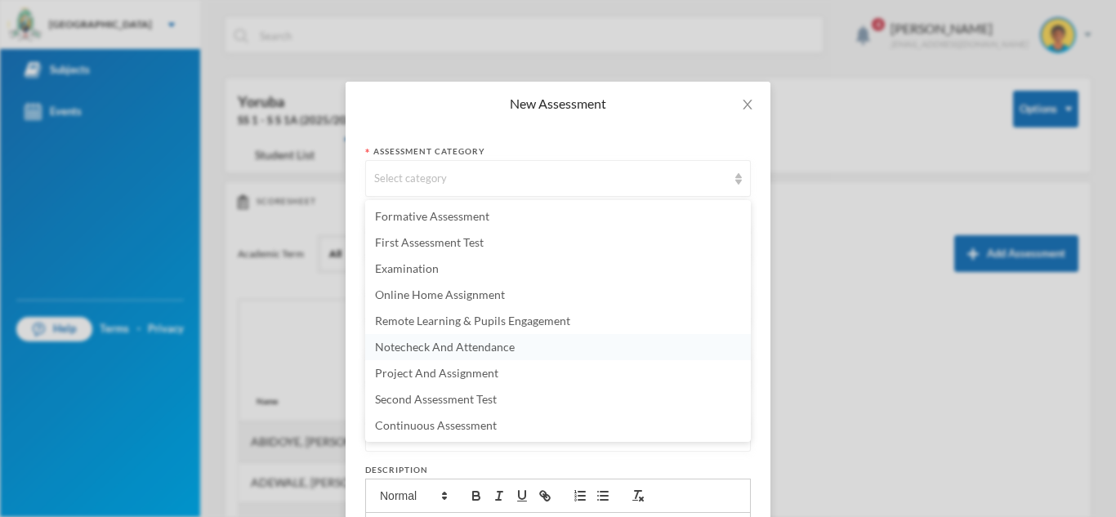
click at [396, 346] on span "Notecheck And Attendance" at bounding box center [445, 347] width 140 height 14
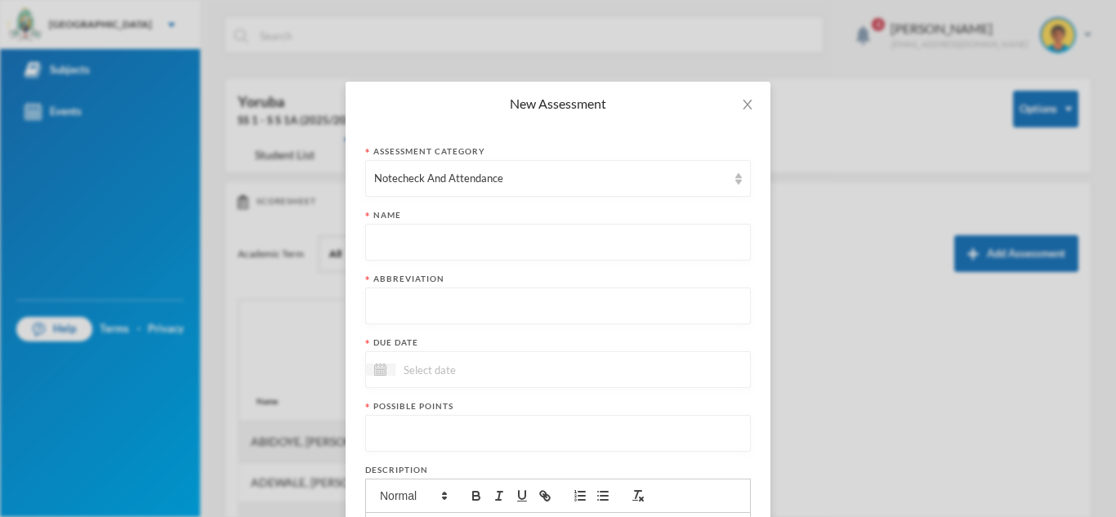
click at [395, 246] on input "text" at bounding box center [558, 243] width 368 height 37
type input "Note Checking Assessmewnt"
click at [399, 312] on input "text" at bounding box center [558, 306] width 368 height 37
type input "NCA"
click at [429, 370] on input at bounding box center [463, 369] width 137 height 19
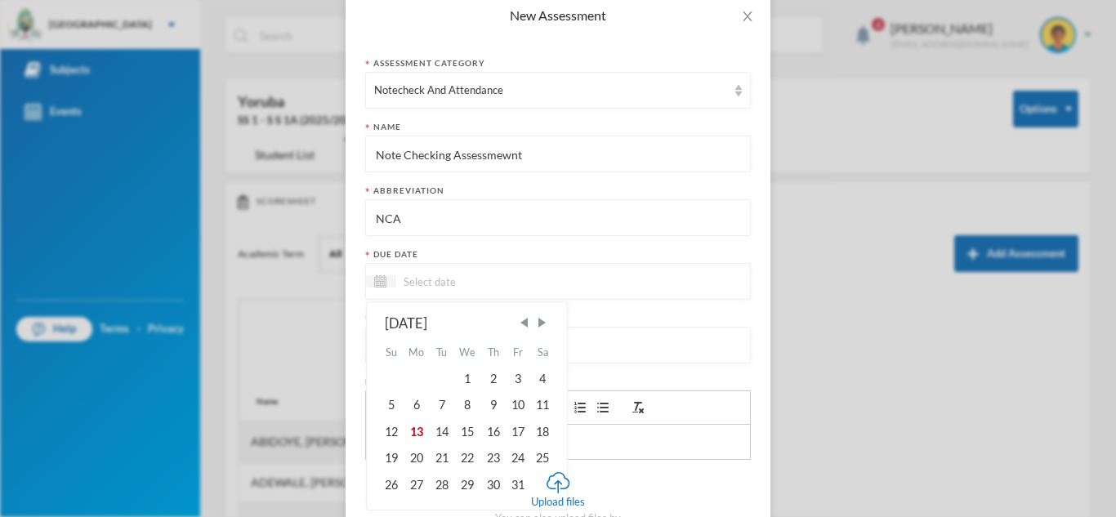
scroll to position [93, 0]
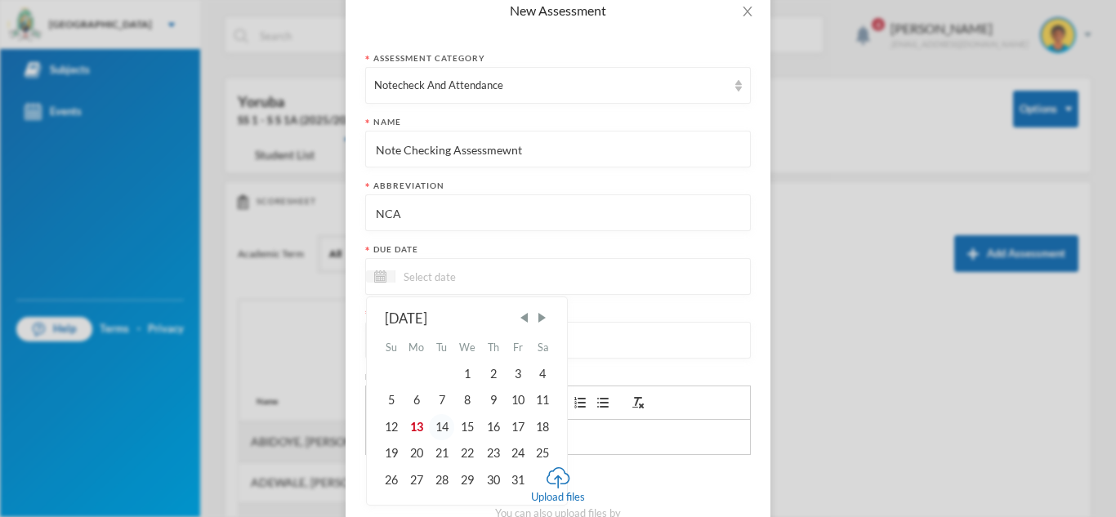
click at [448, 426] on div "14" at bounding box center [441, 427] width 25 height 26
type input "[DATE]"
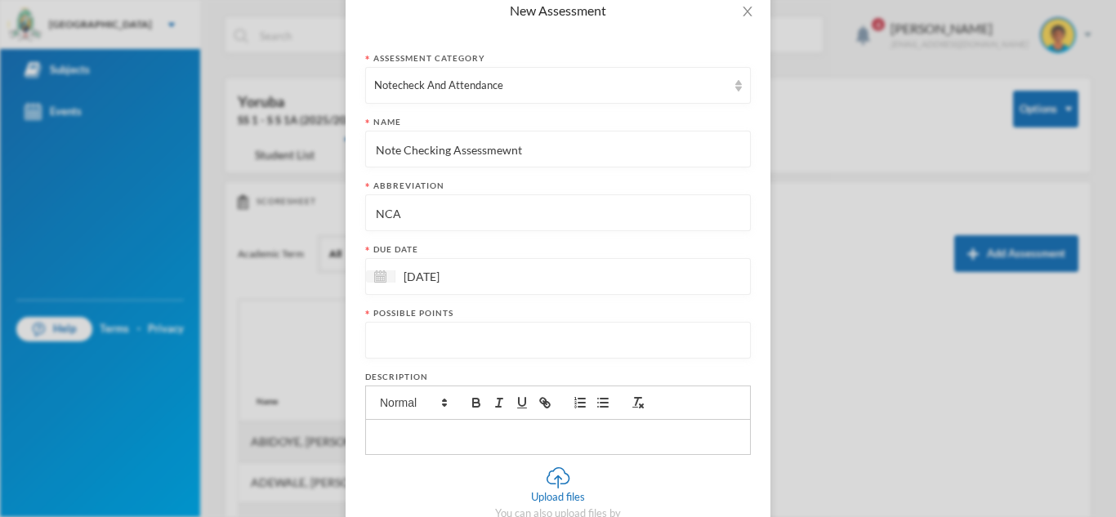
click at [386, 335] on input "number" at bounding box center [558, 341] width 368 height 37
type input "10"
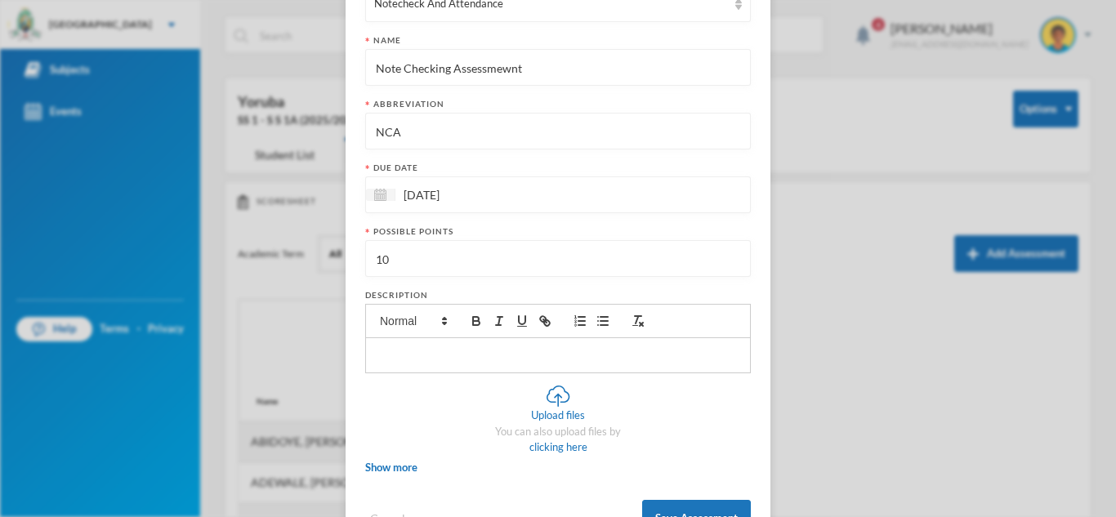
scroll to position [234, 0]
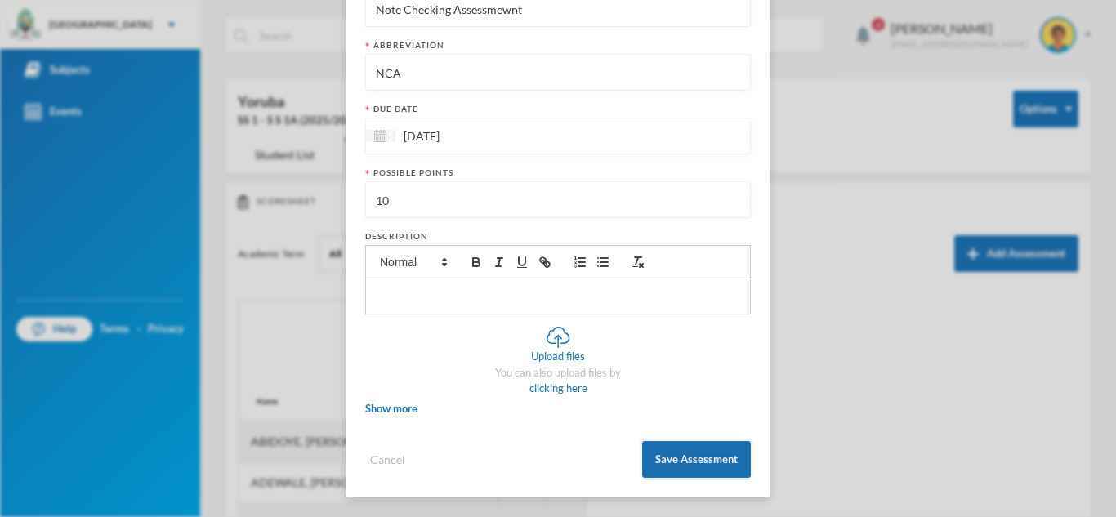
click at [698, 466] on button "Save Assessment" at bounding box center [696, 459] width 109 height 37
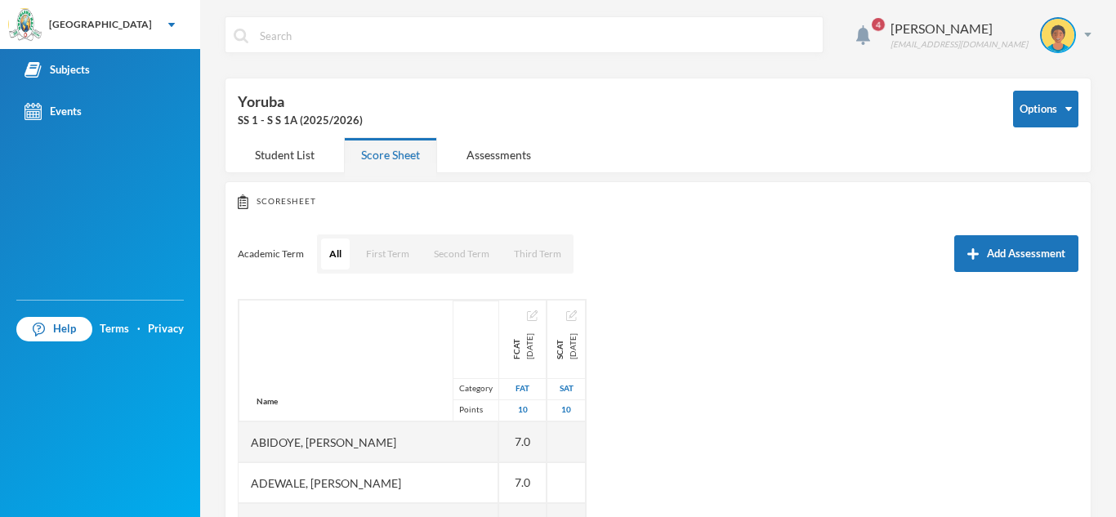
scroll to position [152, 0]
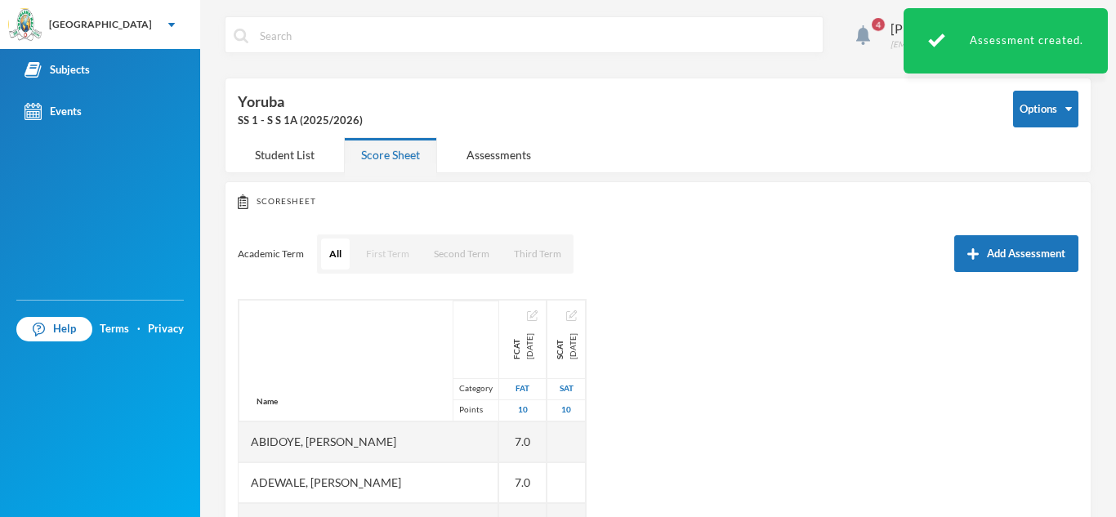
click at [390, 254] on button "First Term" at bounding box center [388, 254] width 60 height 31
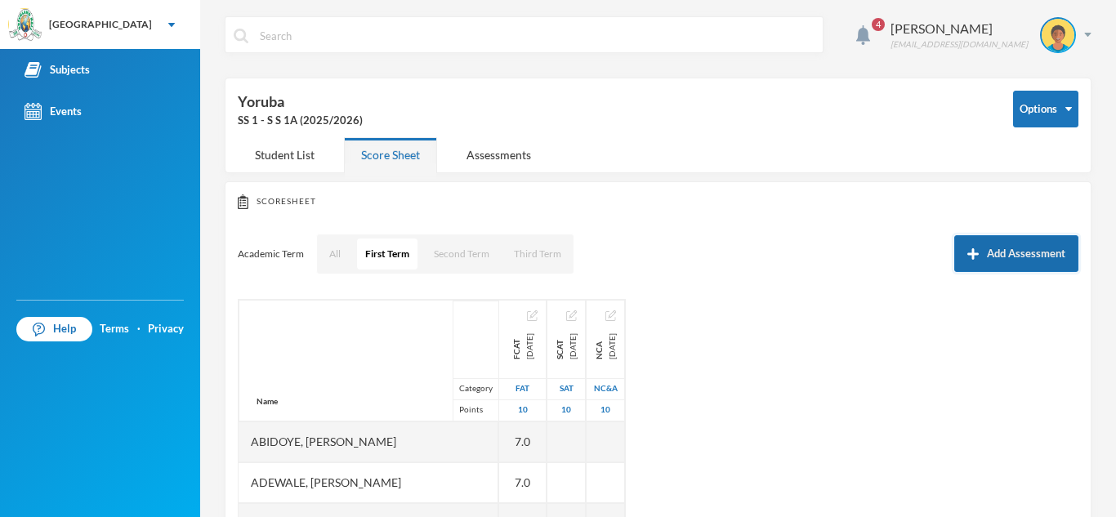
click at [1022, 248] on button "Add Assessment" at bounding box center [1016, 253] width 124 height 37
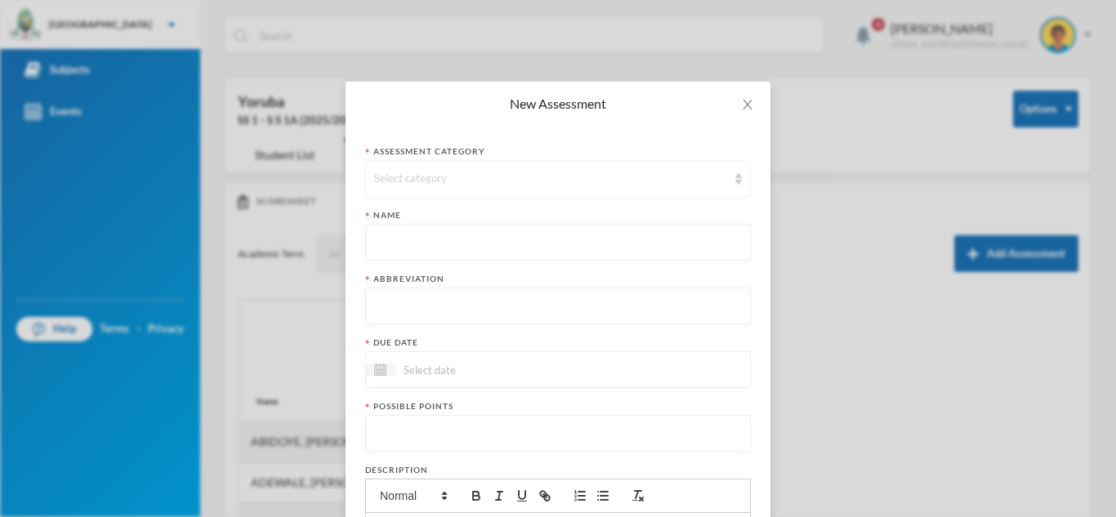
click at [560, 169] on div "Select category" at bounding box center [558, 178] width 386 height 37
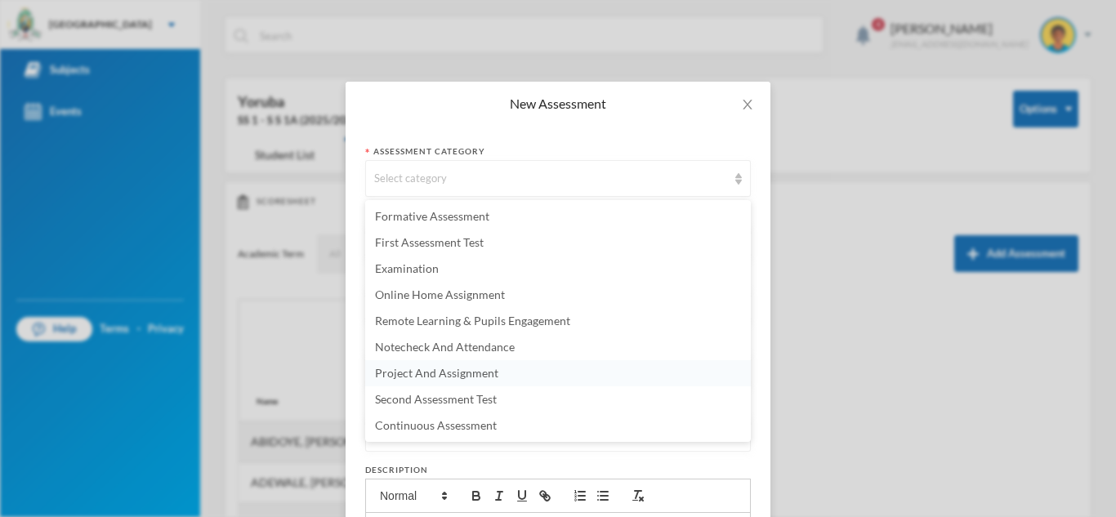
click at [421, 371] on span "Project And Assignment" at bounding box center [436, 373] width 123 height 14
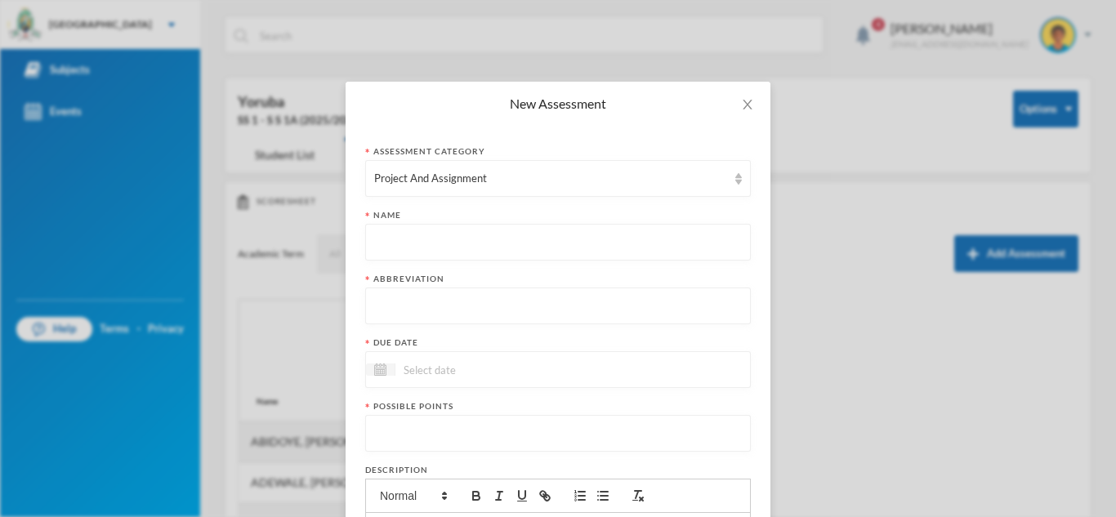
click at [385, 230] on input "text" at bounding box center [558, 243] width 368 height 37
click at [444, 307] on input "text" at bounding box center [558, 306] width 368 height 37
click at [459, 250] on input "Assingnment" at bounding box center [558, 243] width 368 height 37
type input "Assingnment And Research Work"
click at [399, 304] on input "text" at bounding box center [558, 306] width 368 height 37
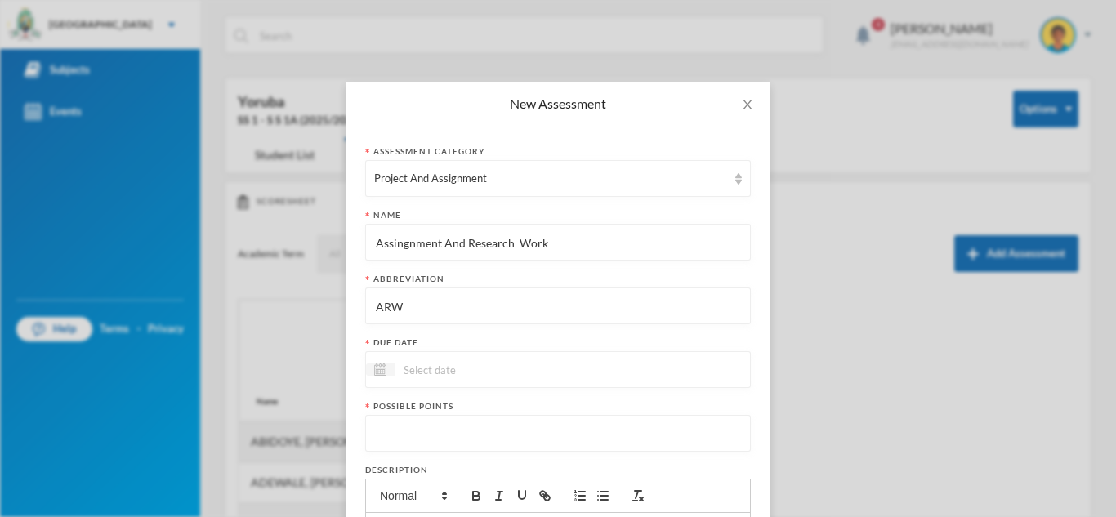
type input "ARW"
click at [410, 375] on input at bounding box center [463, 369] width 137 height 19
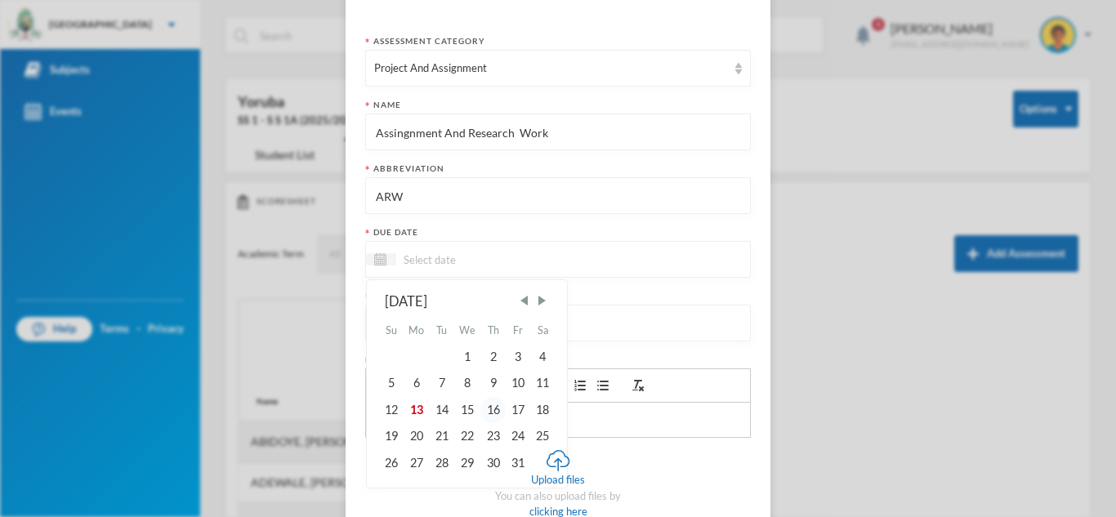
scroll to position [118, 0]
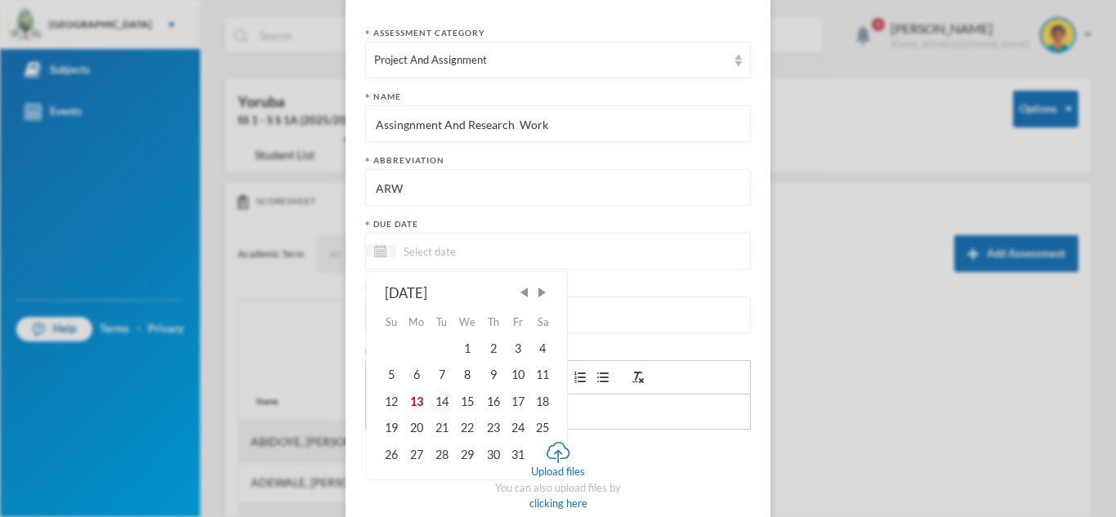
click at [446, 403] on div "14" at bounding box center [441, 402] width 25 height 26
type input "[DATE]"
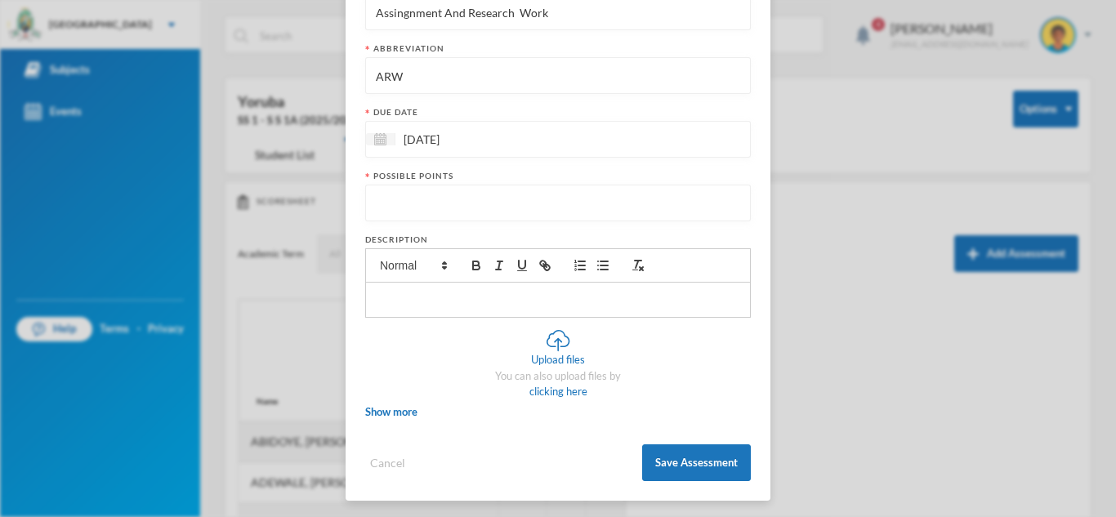
scroll to position [234, 0]
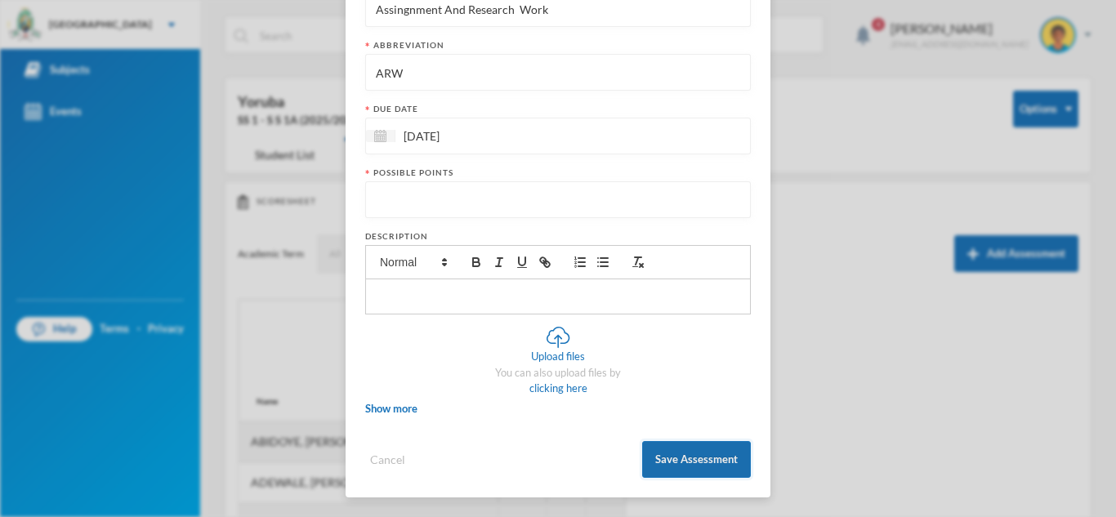
click at [679, 466] on button "Save Assessment" at bounding box center [696, 459] width 109 height 37
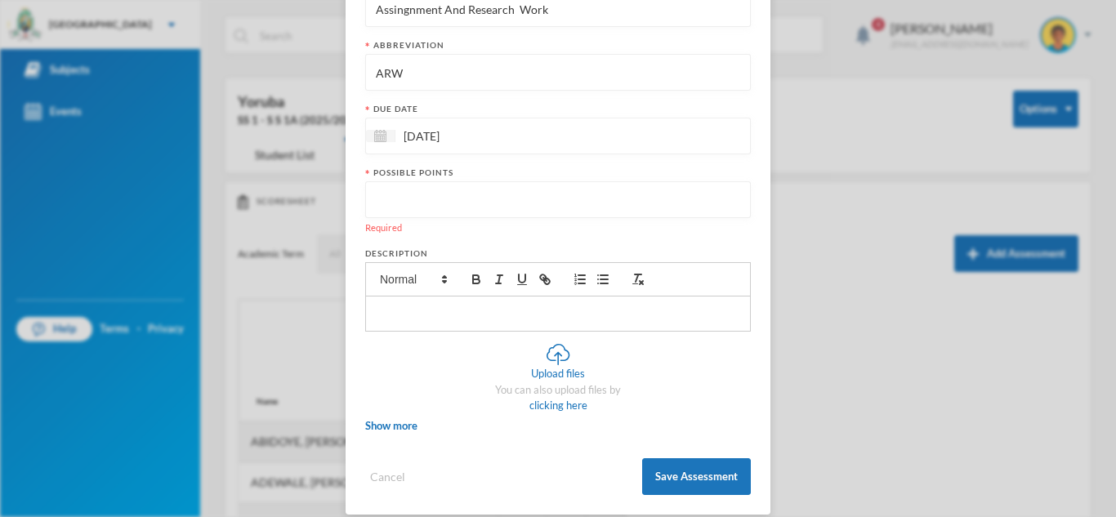
click at [422, 205] on input "number" at bounding box center [558, 200] width 368 height 37
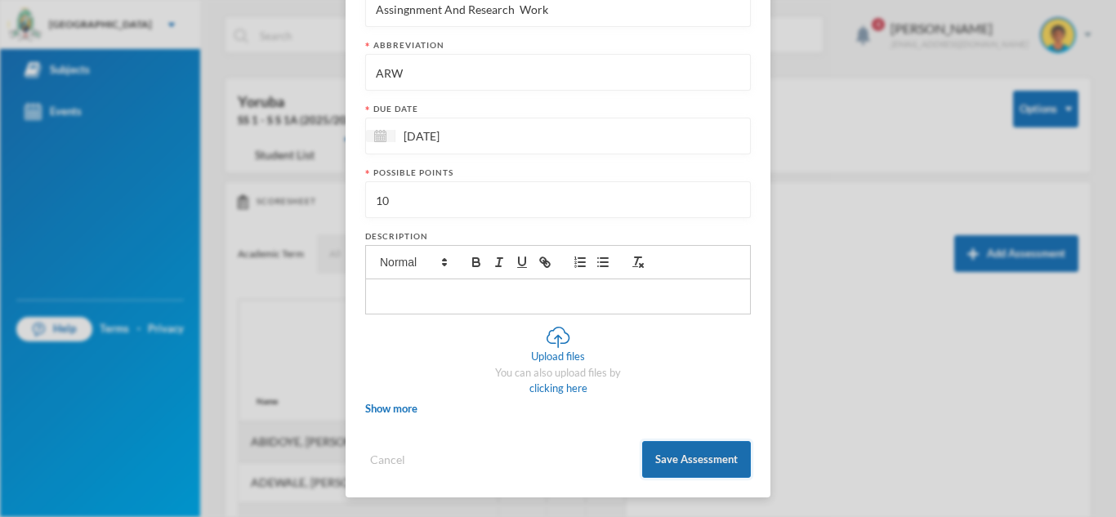
type input "10"
click at [685, 461] on button "Save Assessment" at bounding box center [696, 459] width 109 height 37
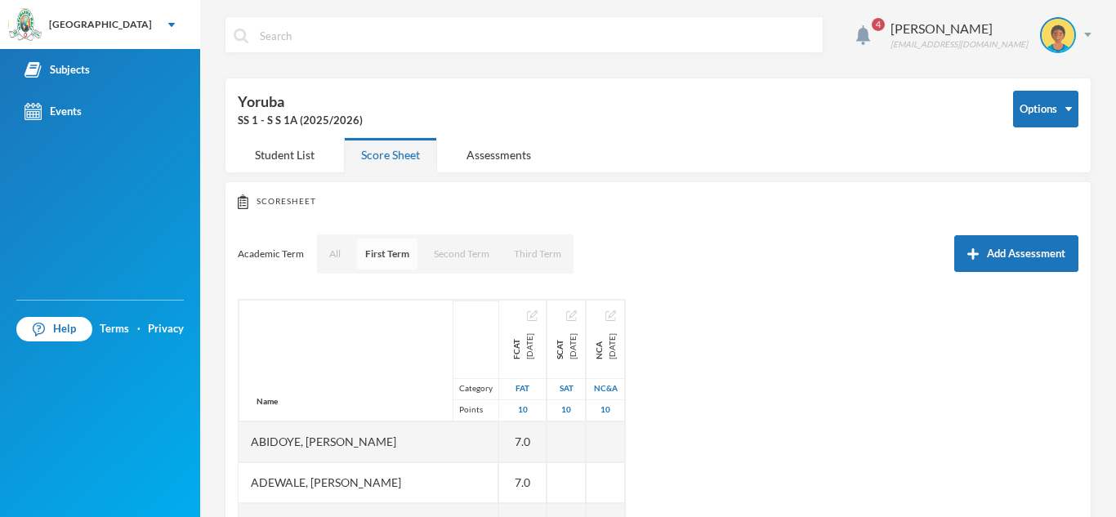
click at [391, 262] on button "First Term" at bounding box center [387, 254] width 60 height 31
click at [1028, 246] on button "Add Assessment" at bounding box center [1016, 253] width 124 height 37
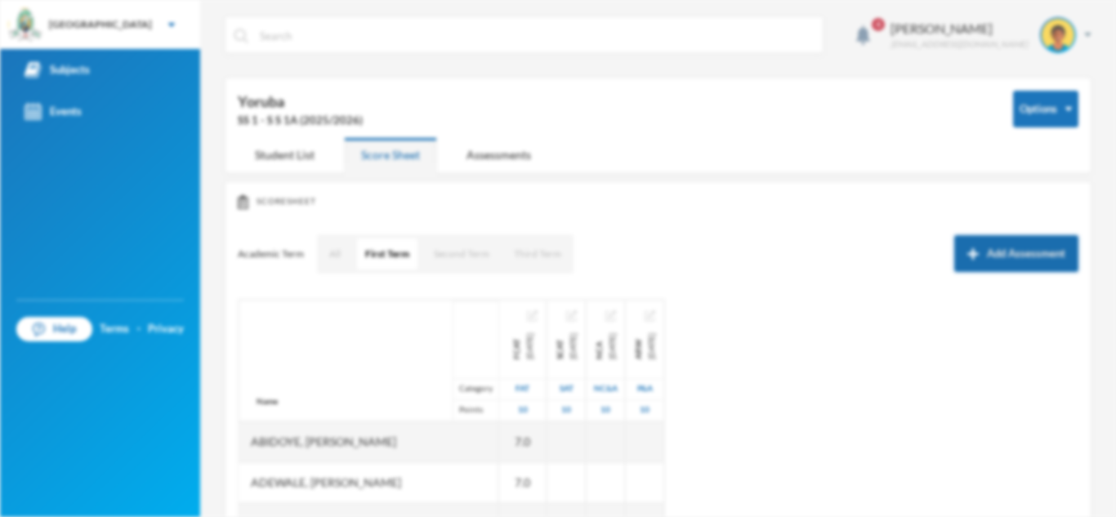
scroll to position [0, 0]
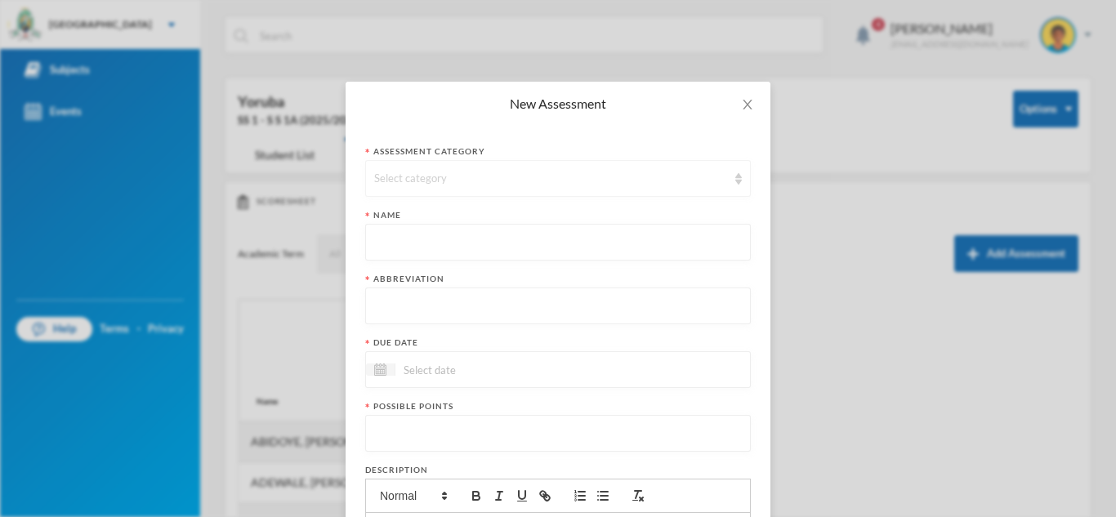
click at [429, 181] on div "Select category" at bounding box center [550, 179] width 353 height 16
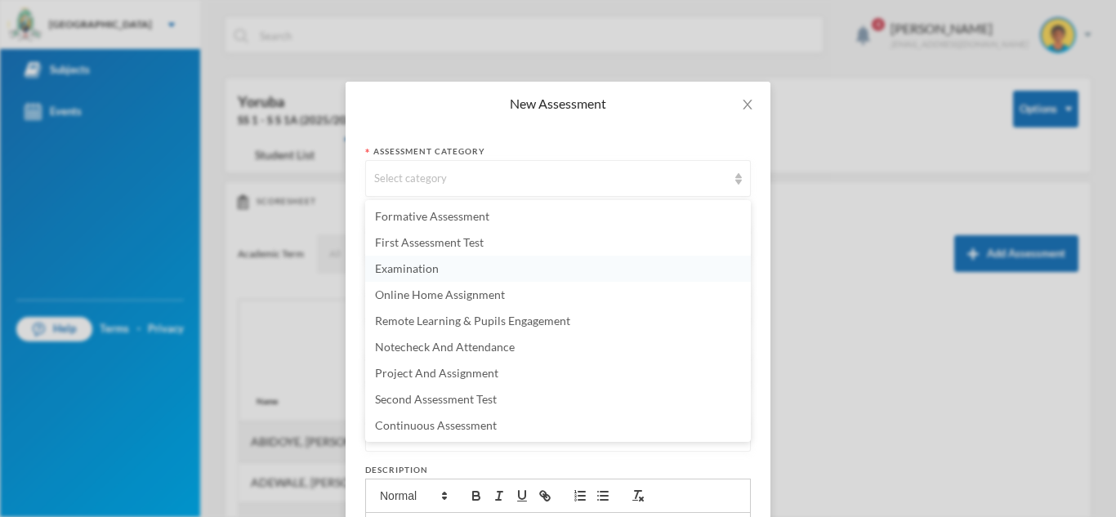
click at [409, 270] on span "Examination" at bounding box center [407, 268] width 64 height 14
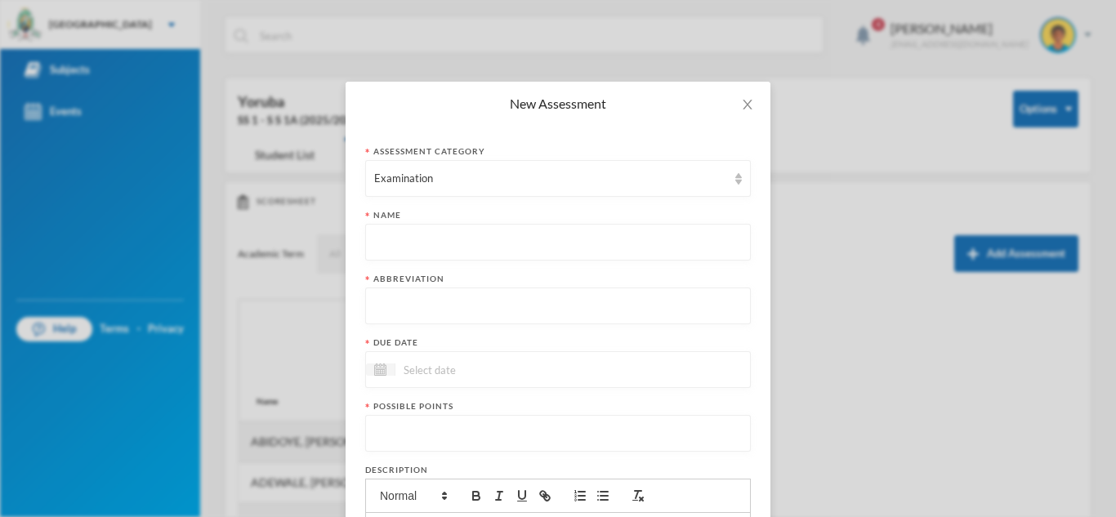
click at [391, 248] on input "text" at bounding box center [558, 243] width 368 height 37
type input "First Term Examination"
click at [407, 309] on input "text" at bounding box center [558, 306] width 368 height 37
type input "FTE"
click at [433, 368] on input at bounding box center [463, 369] width 137 height 19
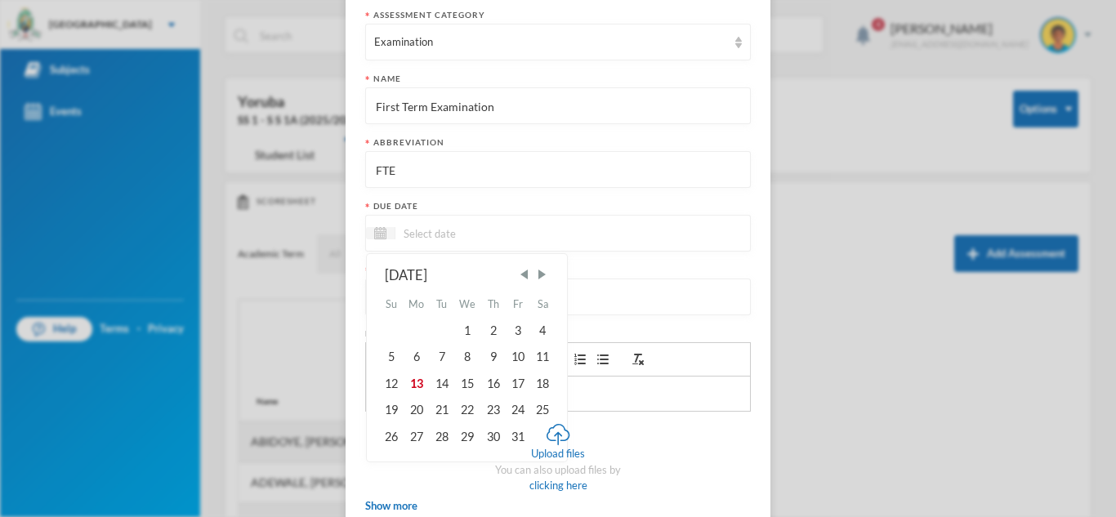
scroll to position [149, 0]
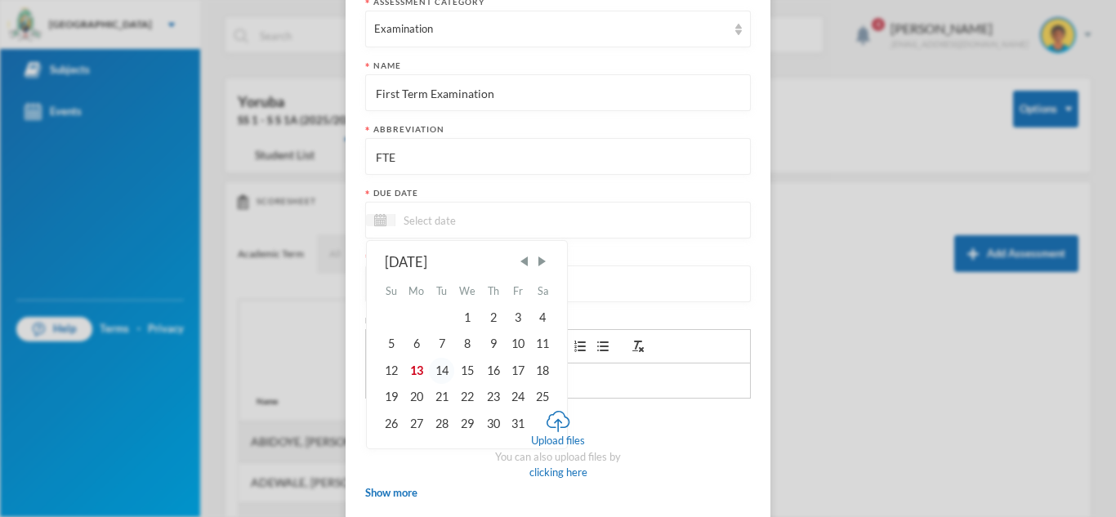
click at [445, 379] on div "14" at bounding box center [441, 371] width 25 height 26
type input "[DATE]"
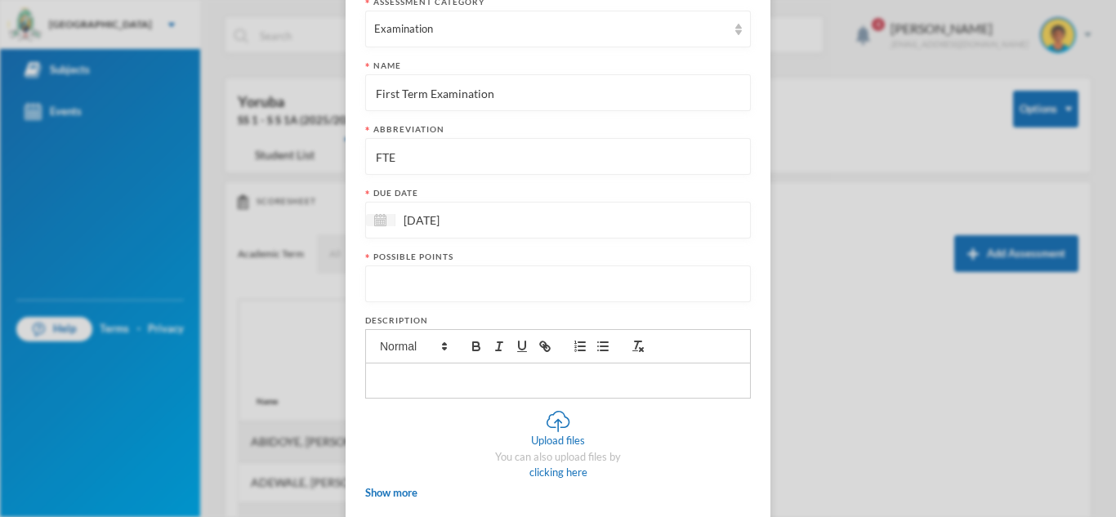
click at [409, 291] on input "number" at bounding box center [558, 284] width 368 height 37
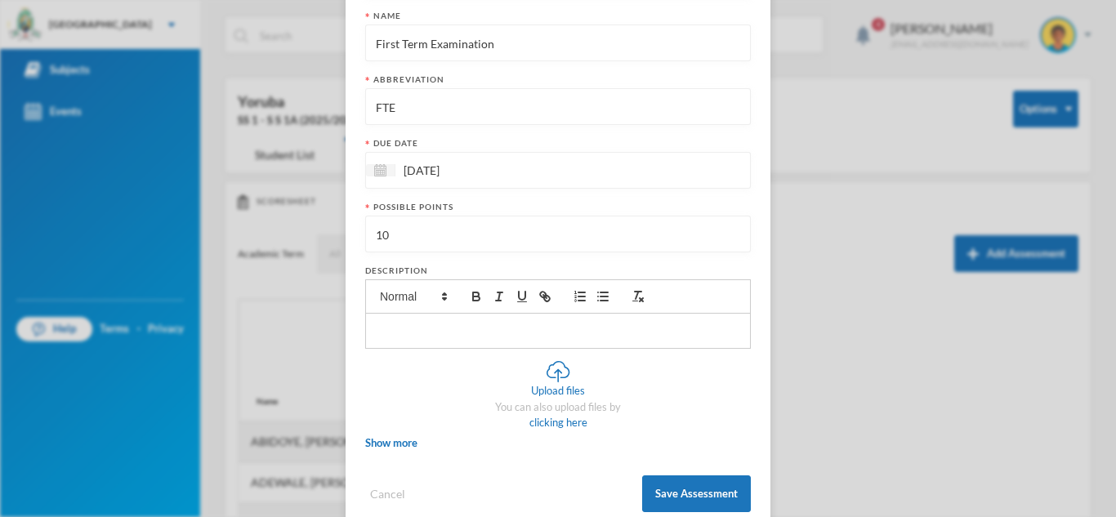
scroll to position [234, 0]
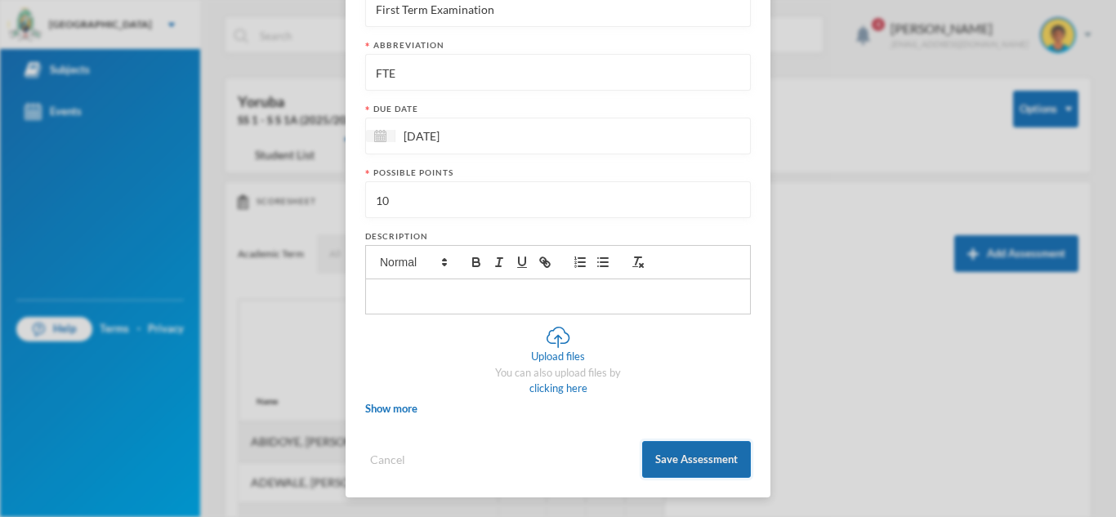
type input "10"
click at [673, 455] on button "Save Assessment" at bounding box center [696, 459] width 109 height 37
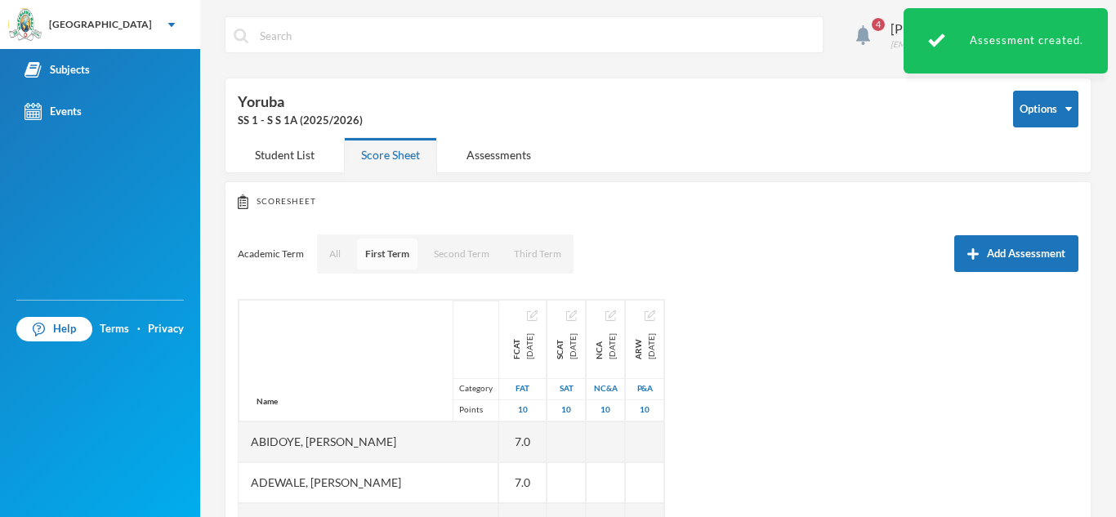
click at [395, 250] on button "First Term" at bounding box center [387, 254] width 60 height 31
